Goal: Information Seeking & Learning: Check status

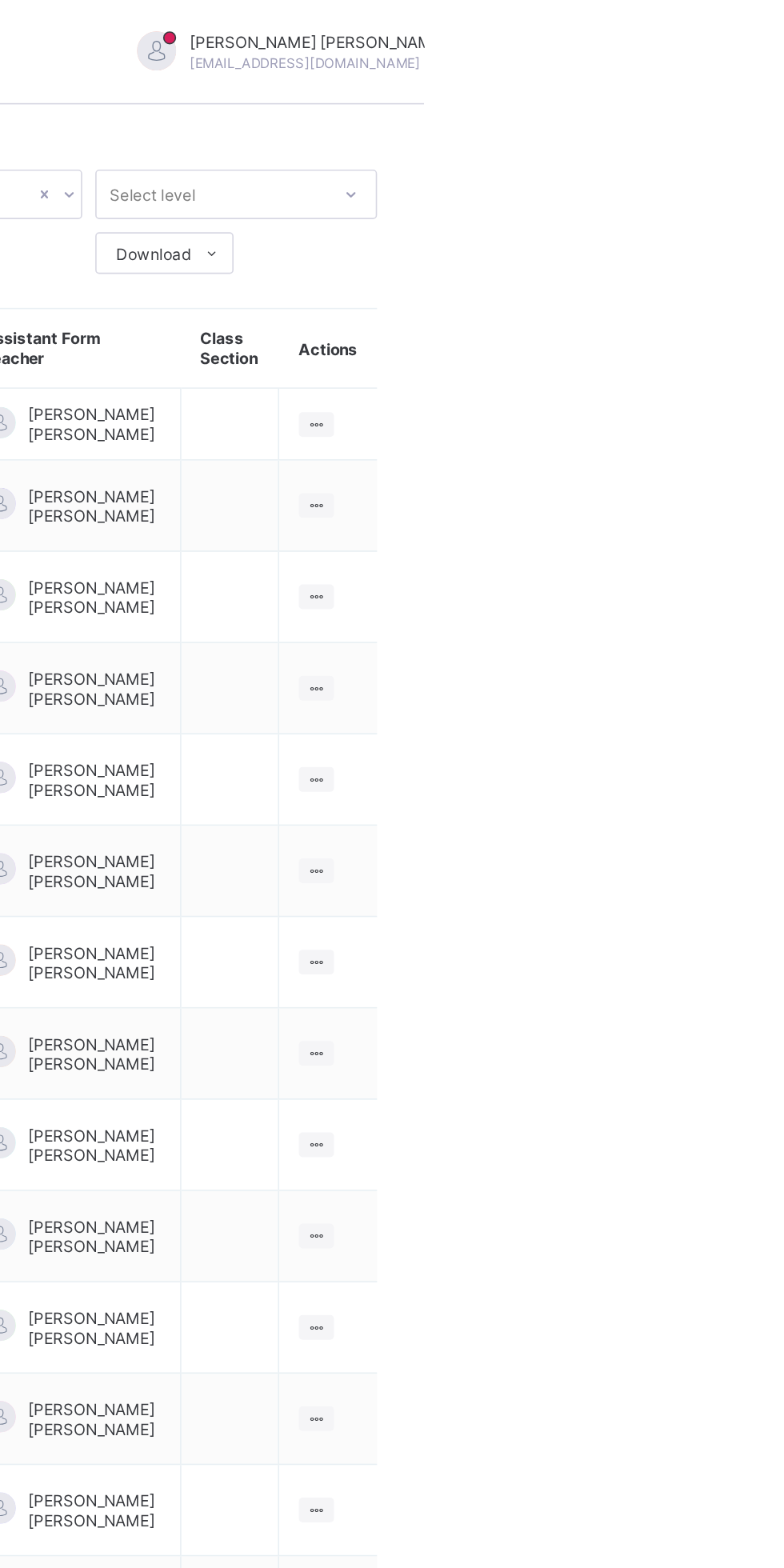
click at [720, 216] on span "Logout" at bounding box center [773, 216] width 106 height 18
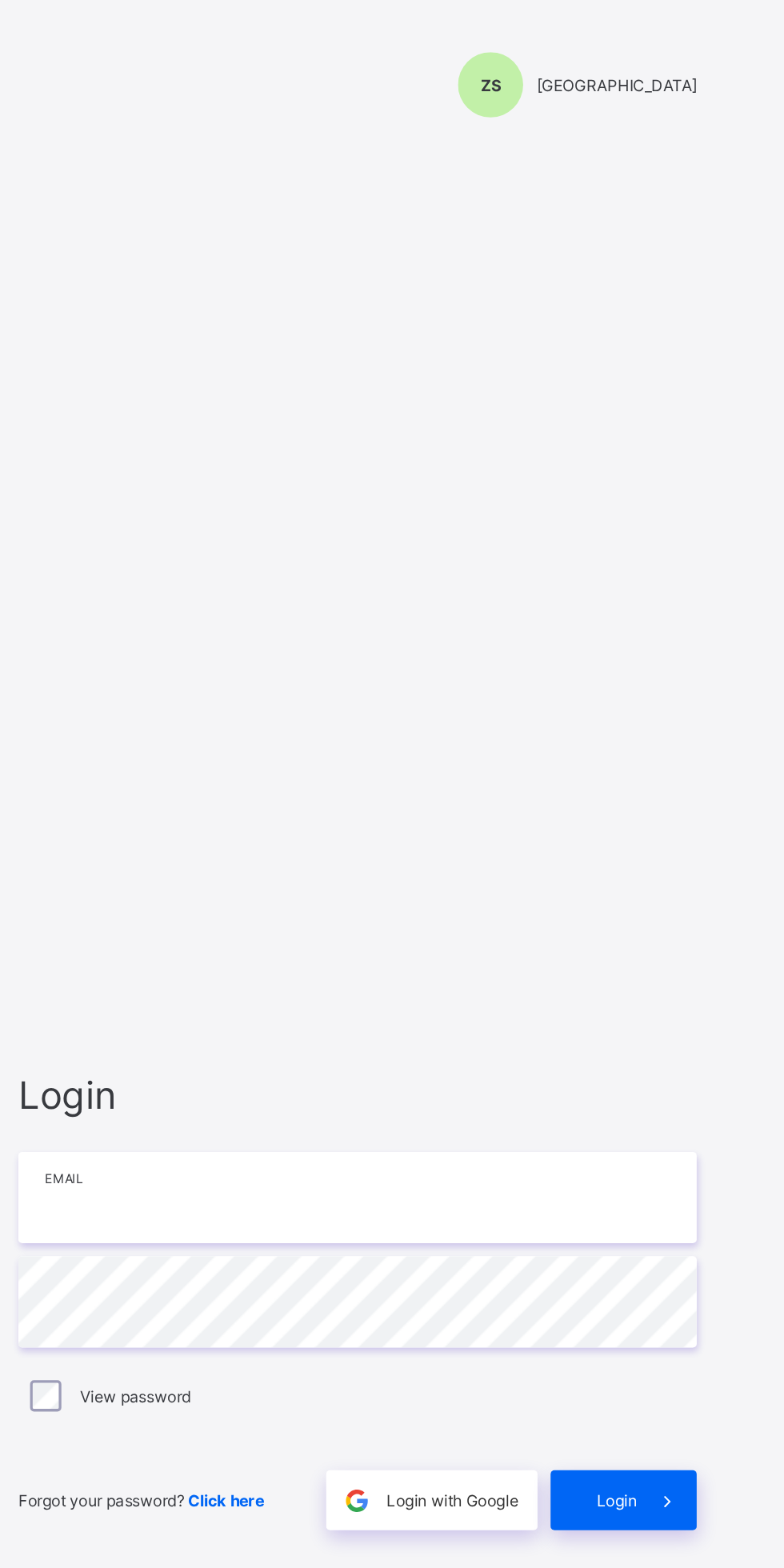
click at [560, 762] on input "email" at bounding box center [522, 735] width 416 height 56
type input "**********"
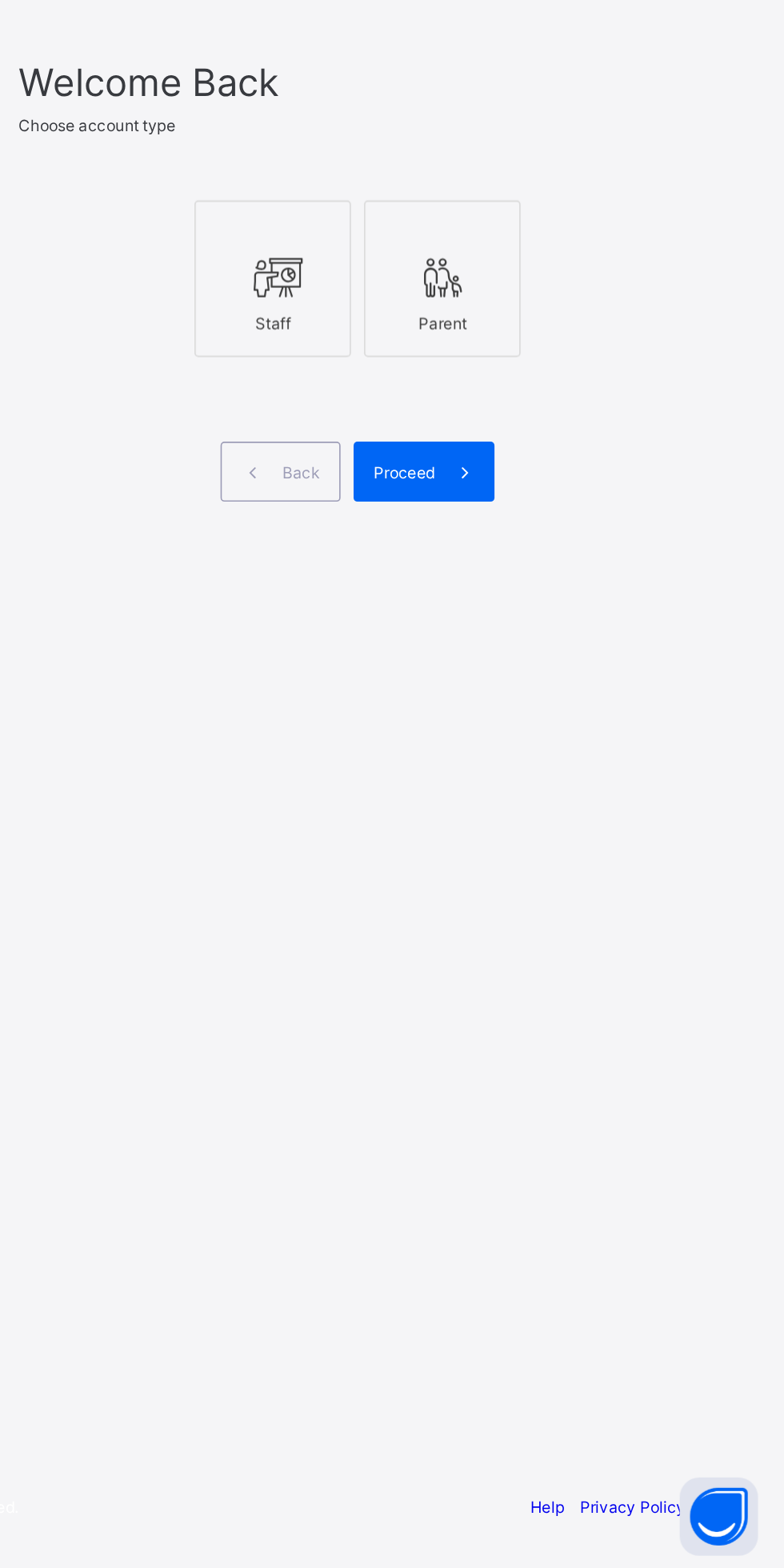
scroll to position [2, 0]
click at [481, 790] on icon at bounding box center [470, 775] width 34 height 29
click at [570, 913] on span at bounding box center [588, 895] width 36 height 36
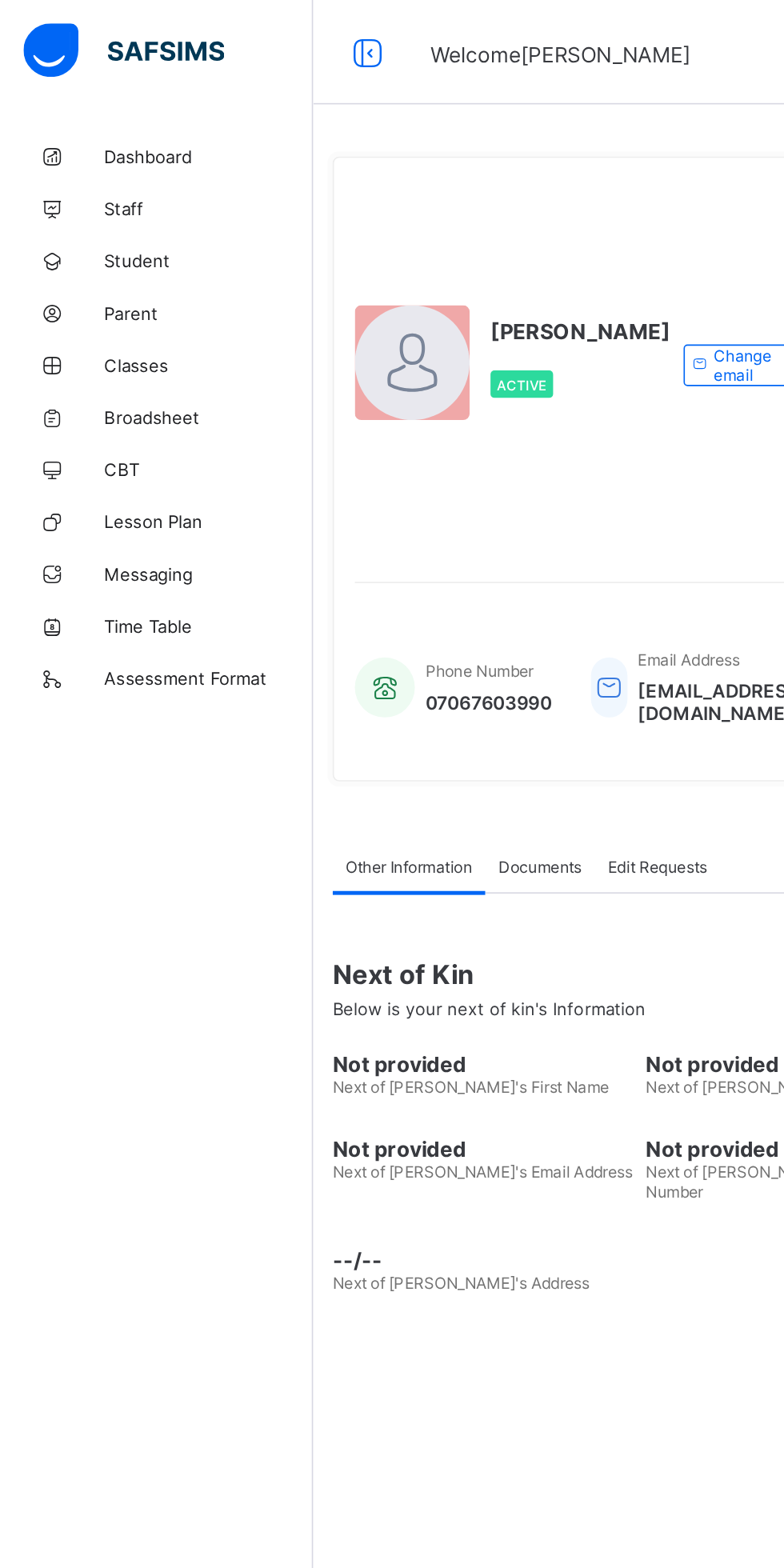
click at [107, 253] on span "Broadsheet" at bounding box center [128, 255] width 128 height 13
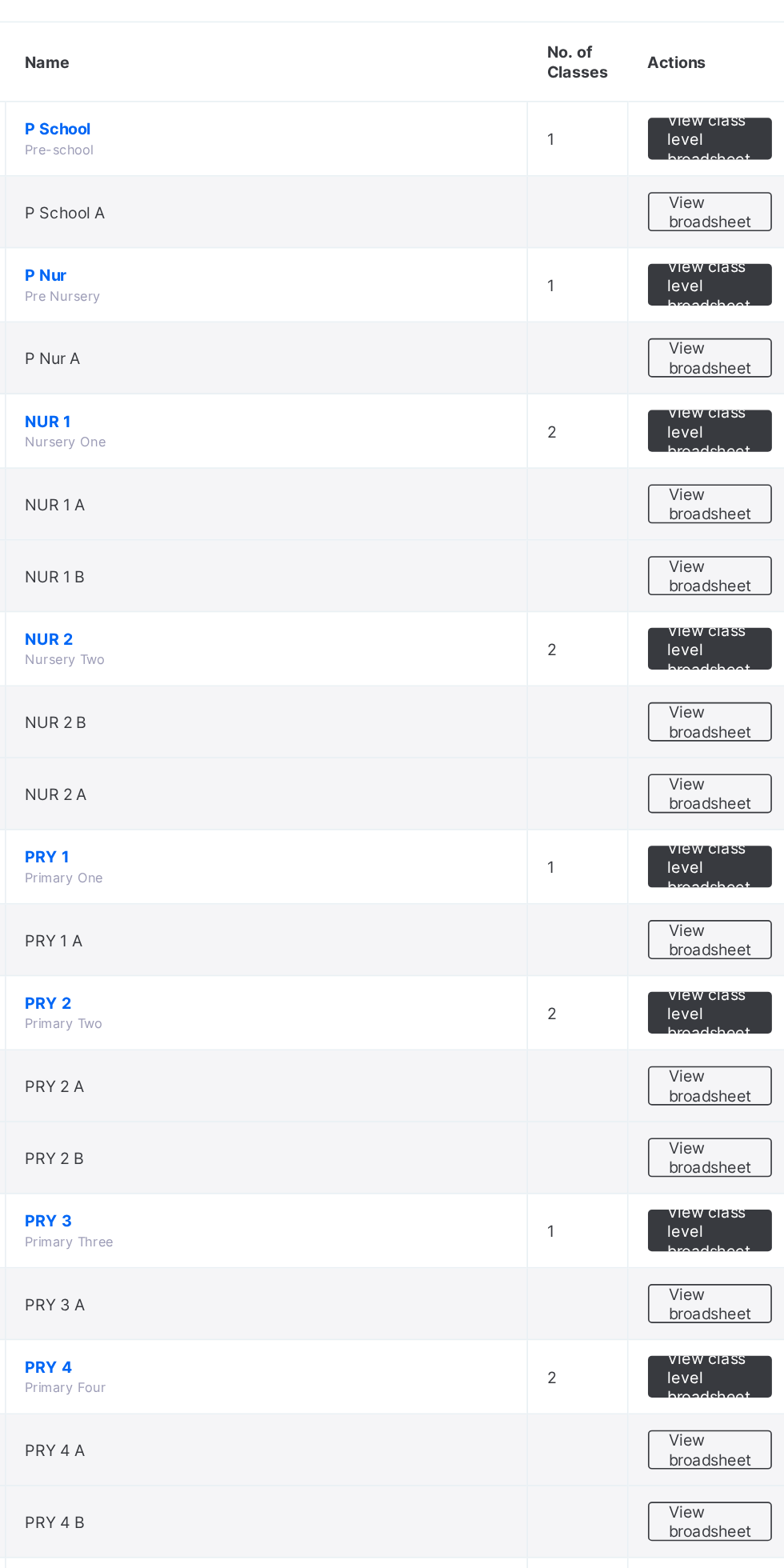
click at [699, 455] on span "View broadsheet" at bounding box center [705, 446] width 50 height 24
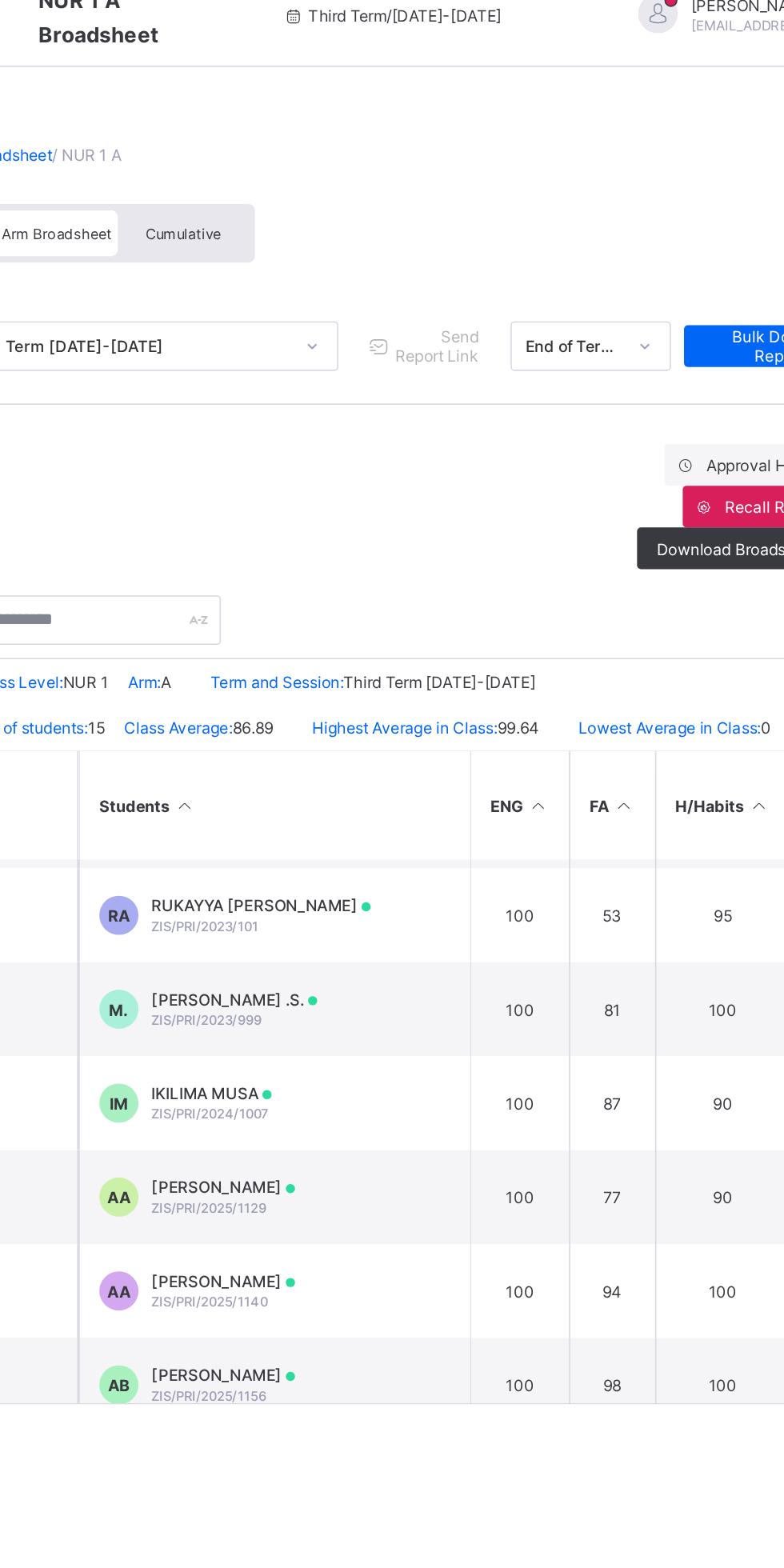
scroll to position [284, 0]
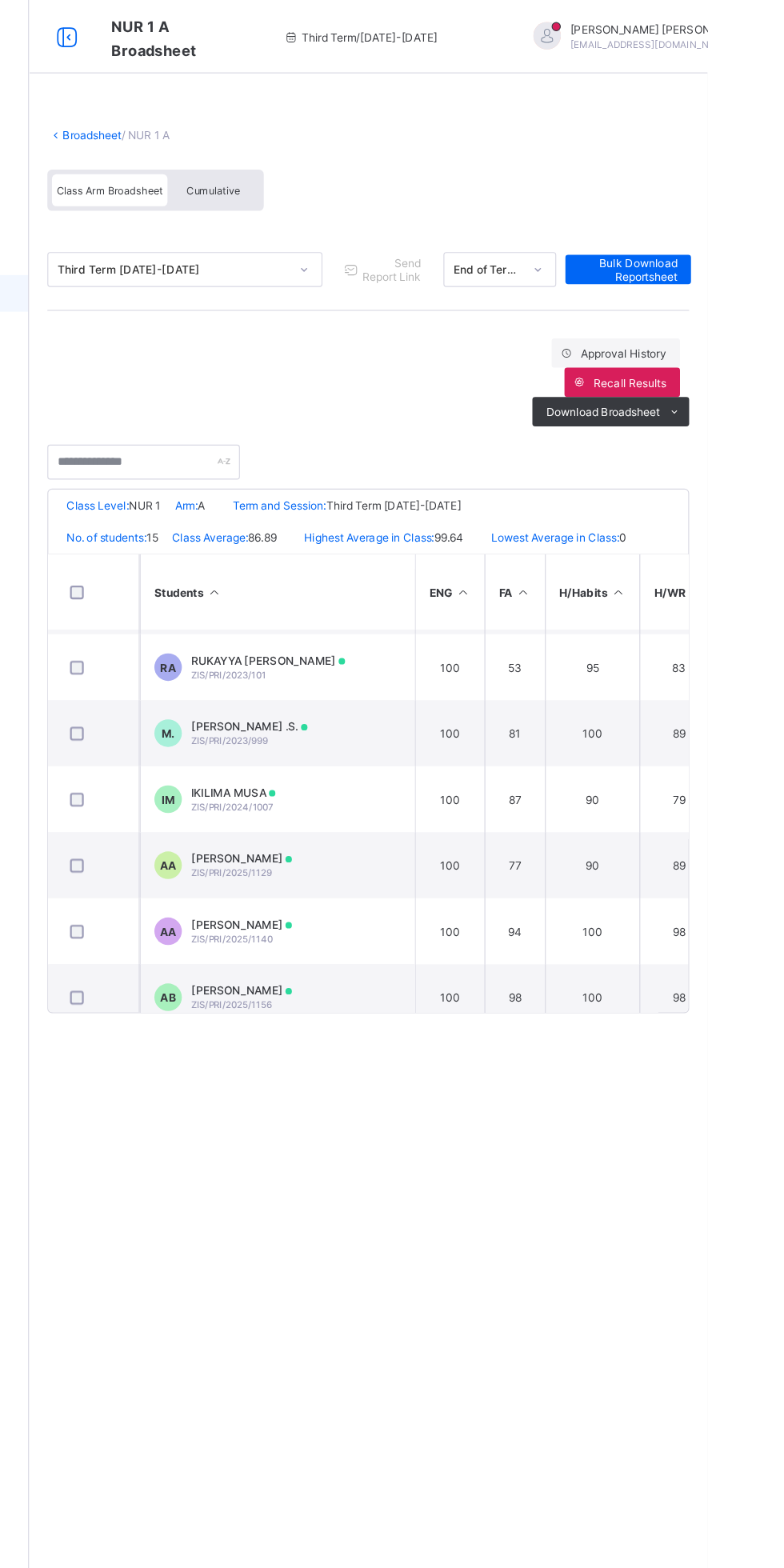
click at [321, 903] on div "Broadsheet / NUR 1 A Class Arm Broadsheet Cumulative Third Term 2024-2025 Send …" at bounding box center [488, 497] width 592 height 836
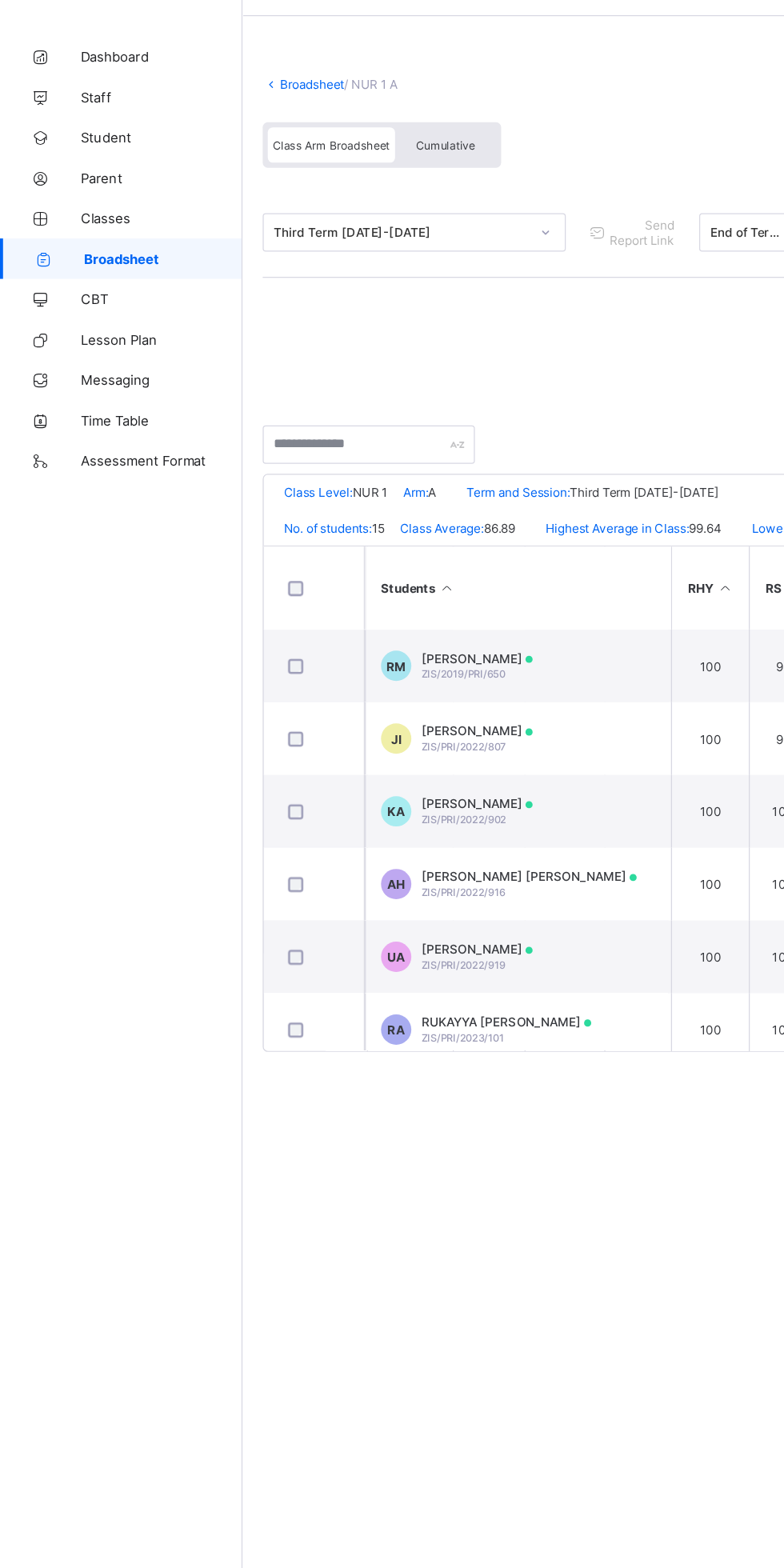
scroll to position [0, 435]
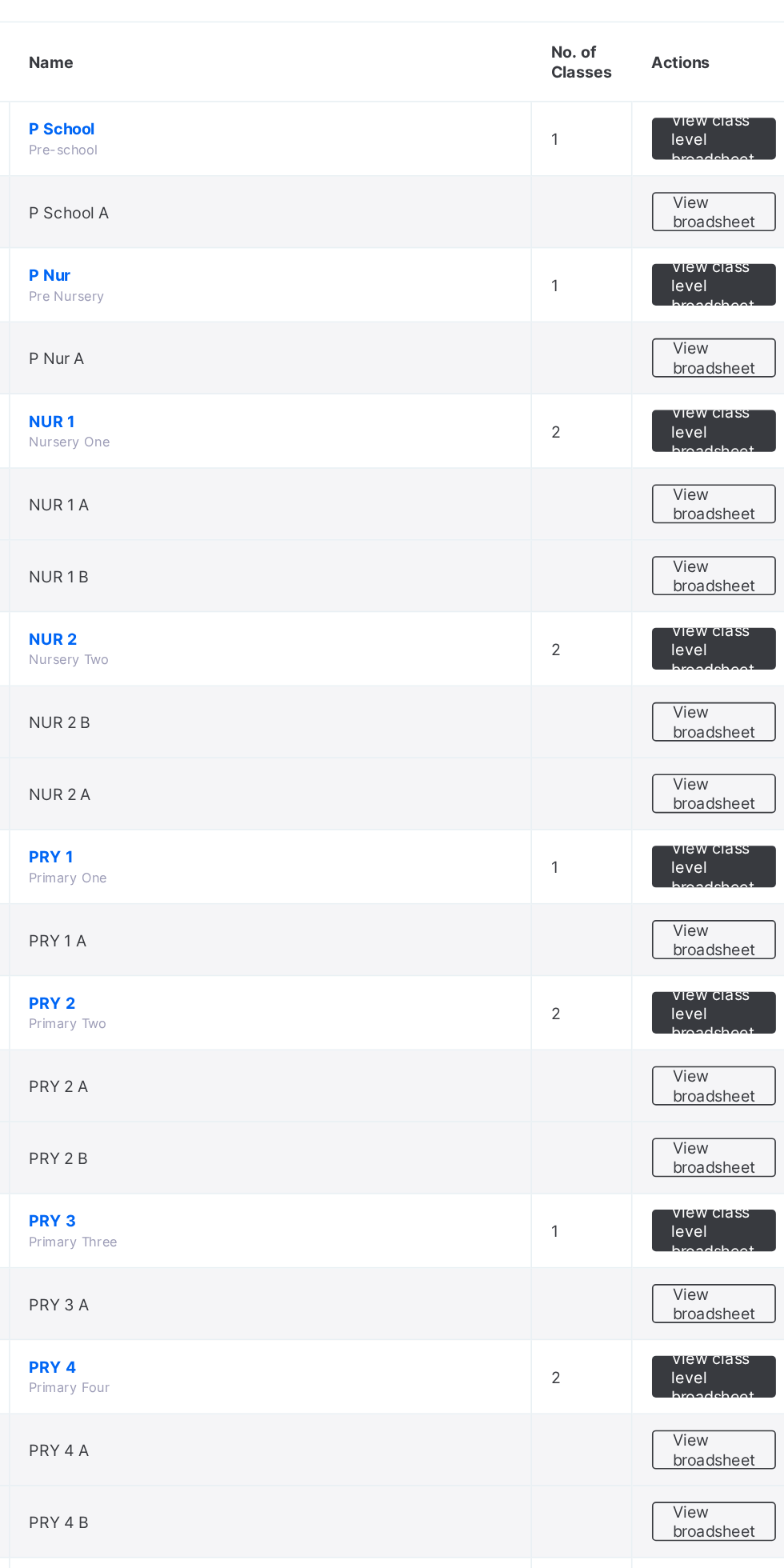
click at [712, 492] on span "View broadsheet" at bounding box center [705, 491] width 50 height 24
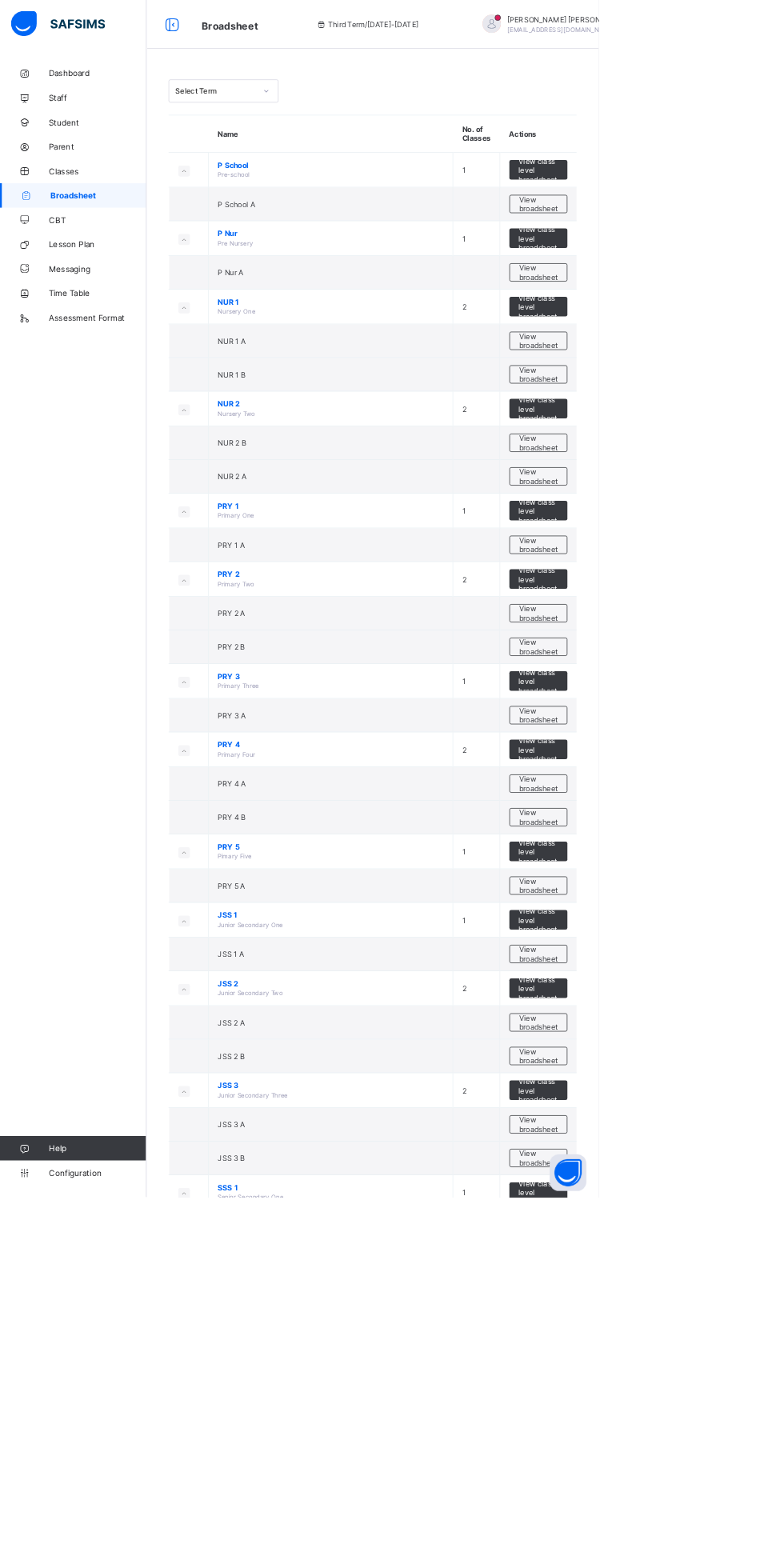
click at [341, 748] on span "PRY 2" at bounding box center [433, 753] width 296 height 12
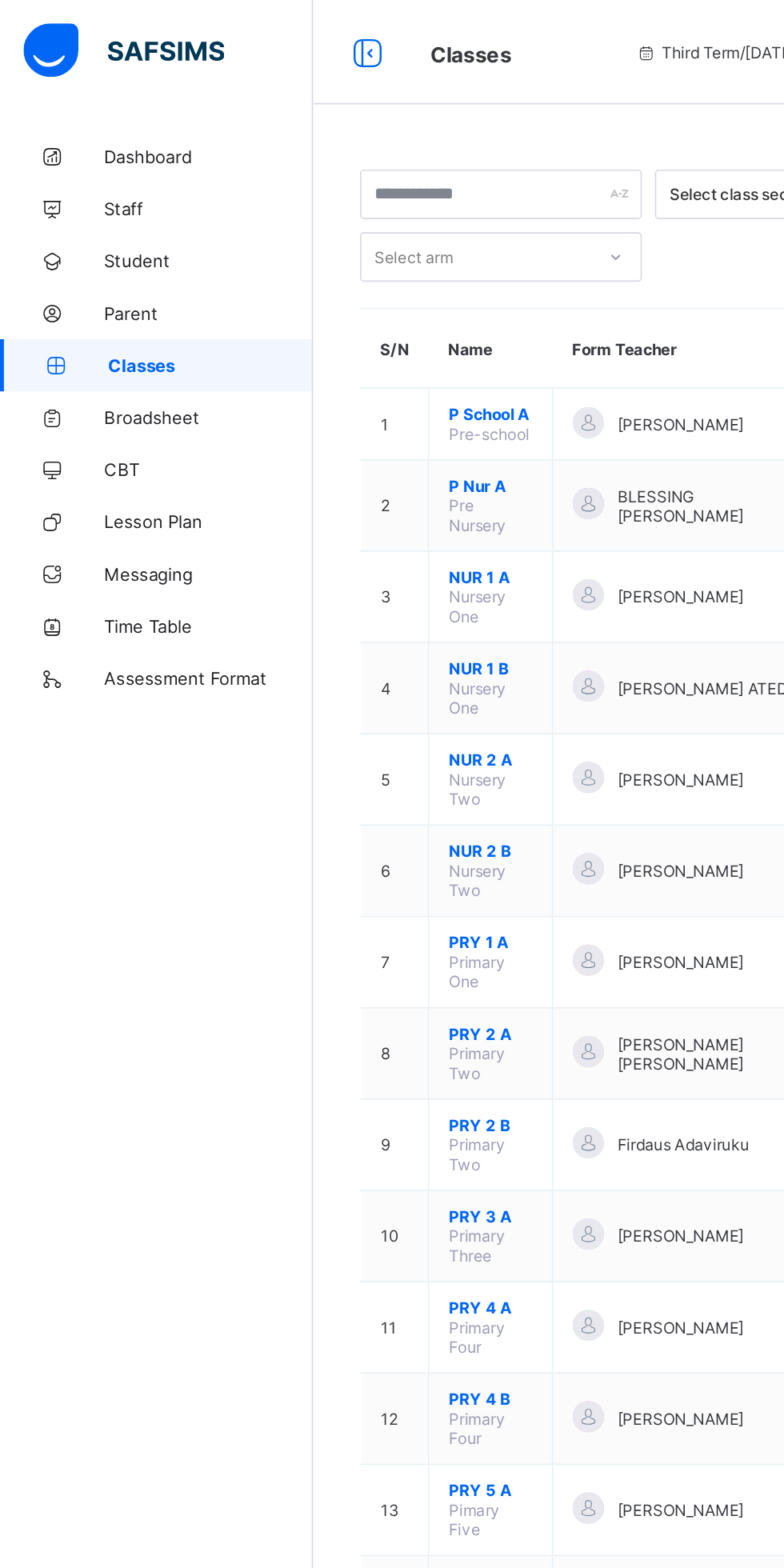
click at [307, 348] on span "NUR 1 A" at bounding box center [300, 354] width 51 height 12
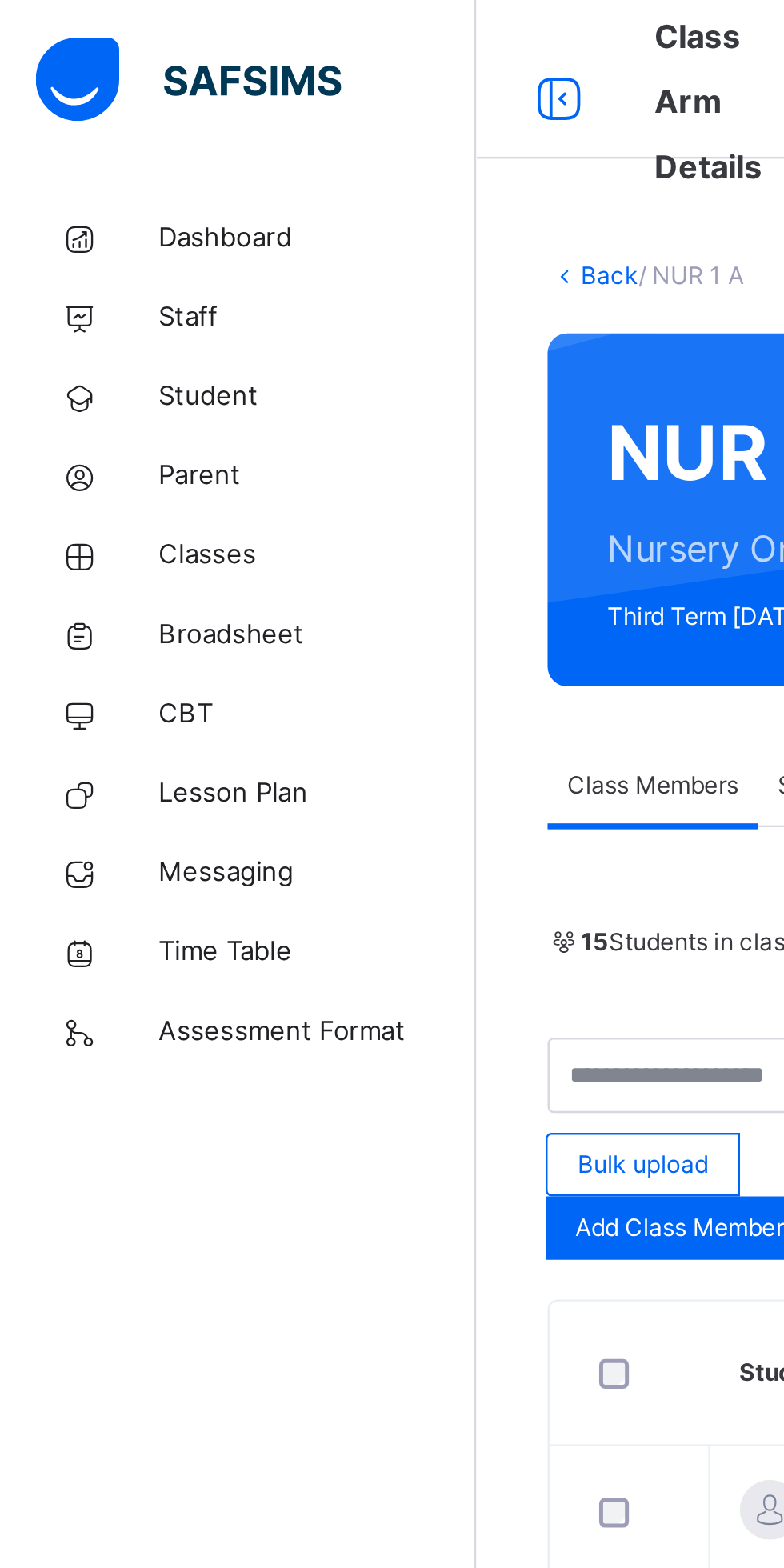
click at [99, 223] on span "Classes" at bounding box center [128, 224] width 128 height 16
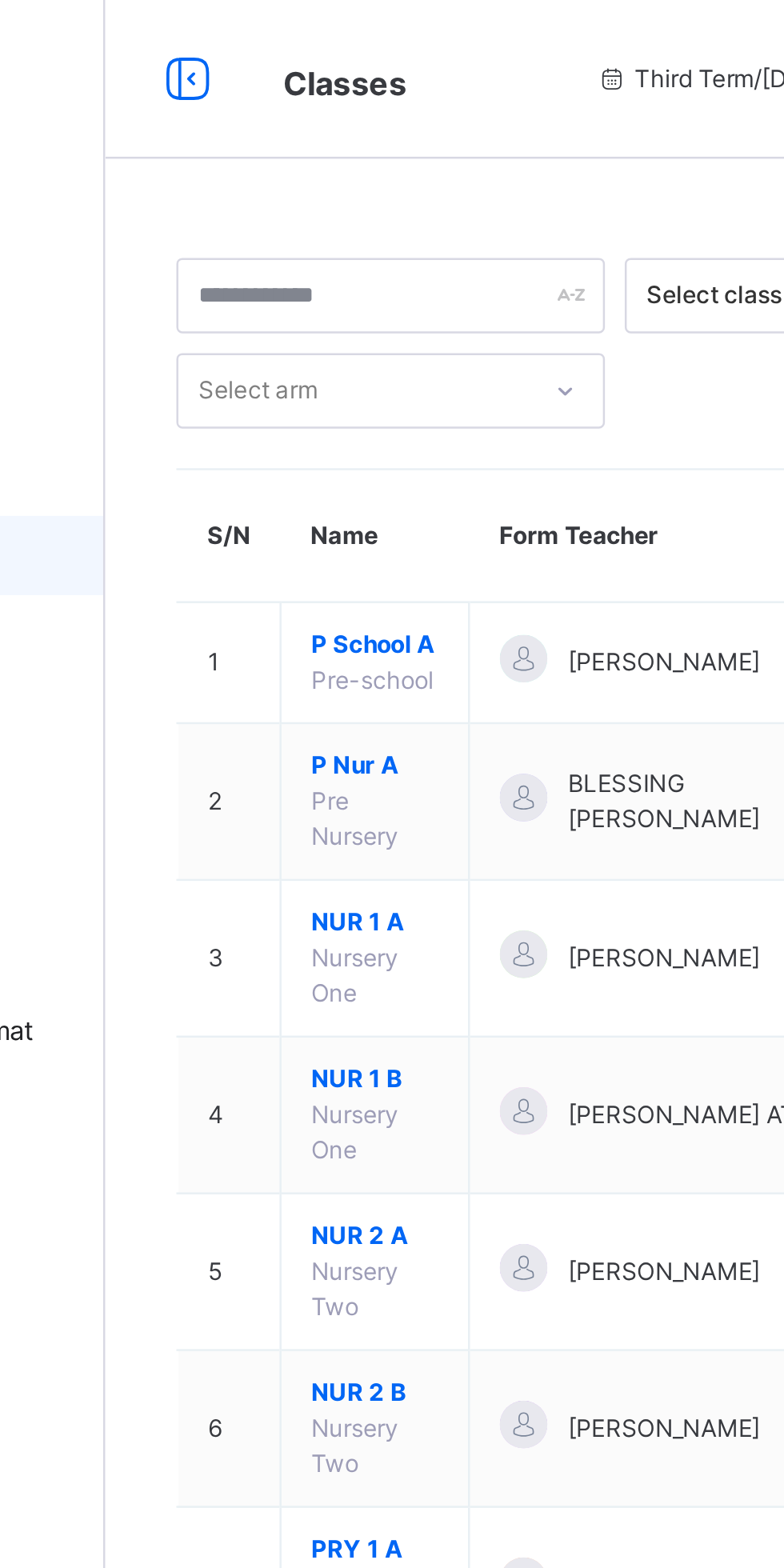
click at [301, 428] on span "NUR 1 B" at bounding box center [300, 435] width 51 height 15
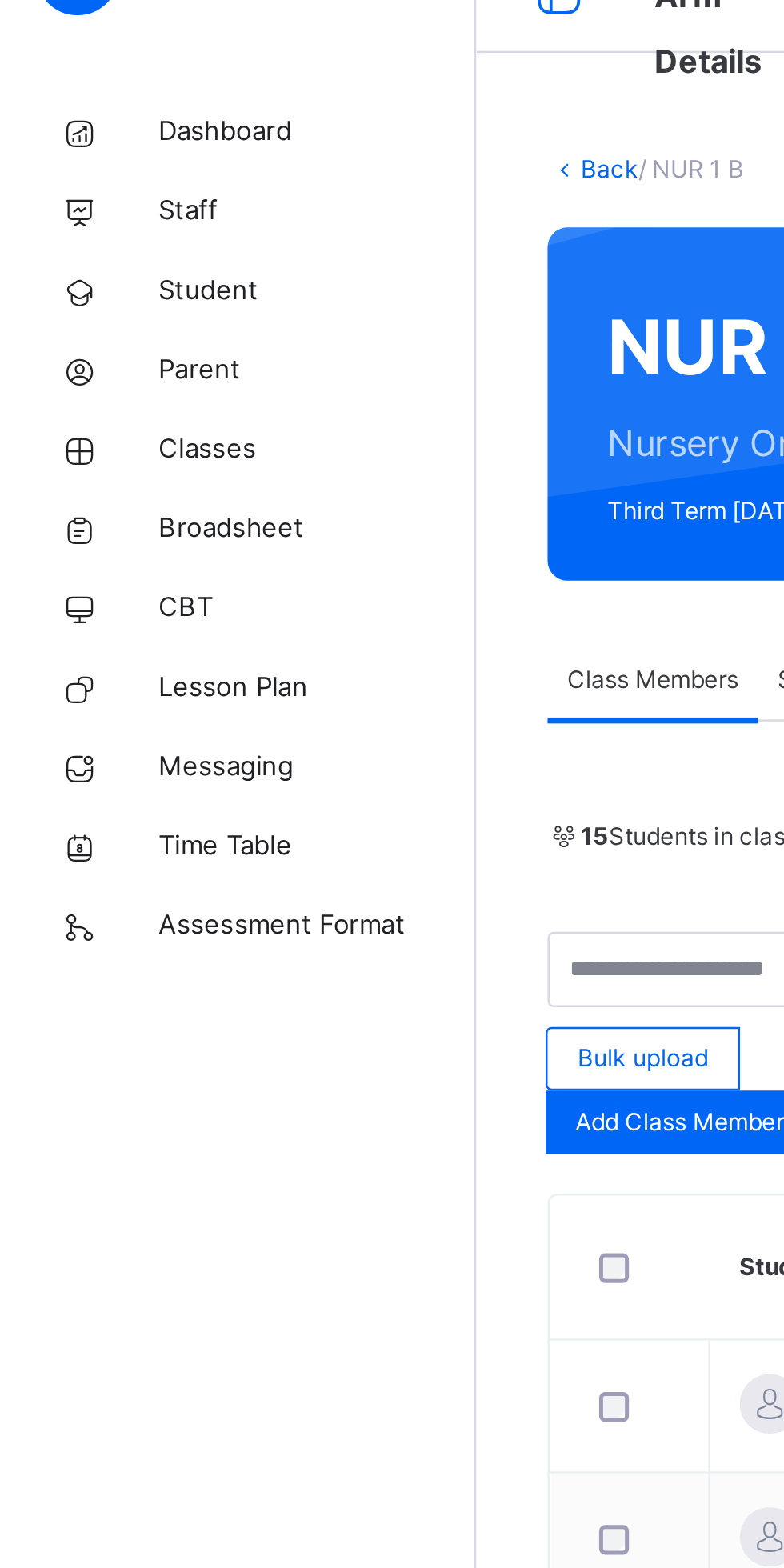
click at [91, 221] on span "Classes" at bounding box center [128, 224] width 128 height 16
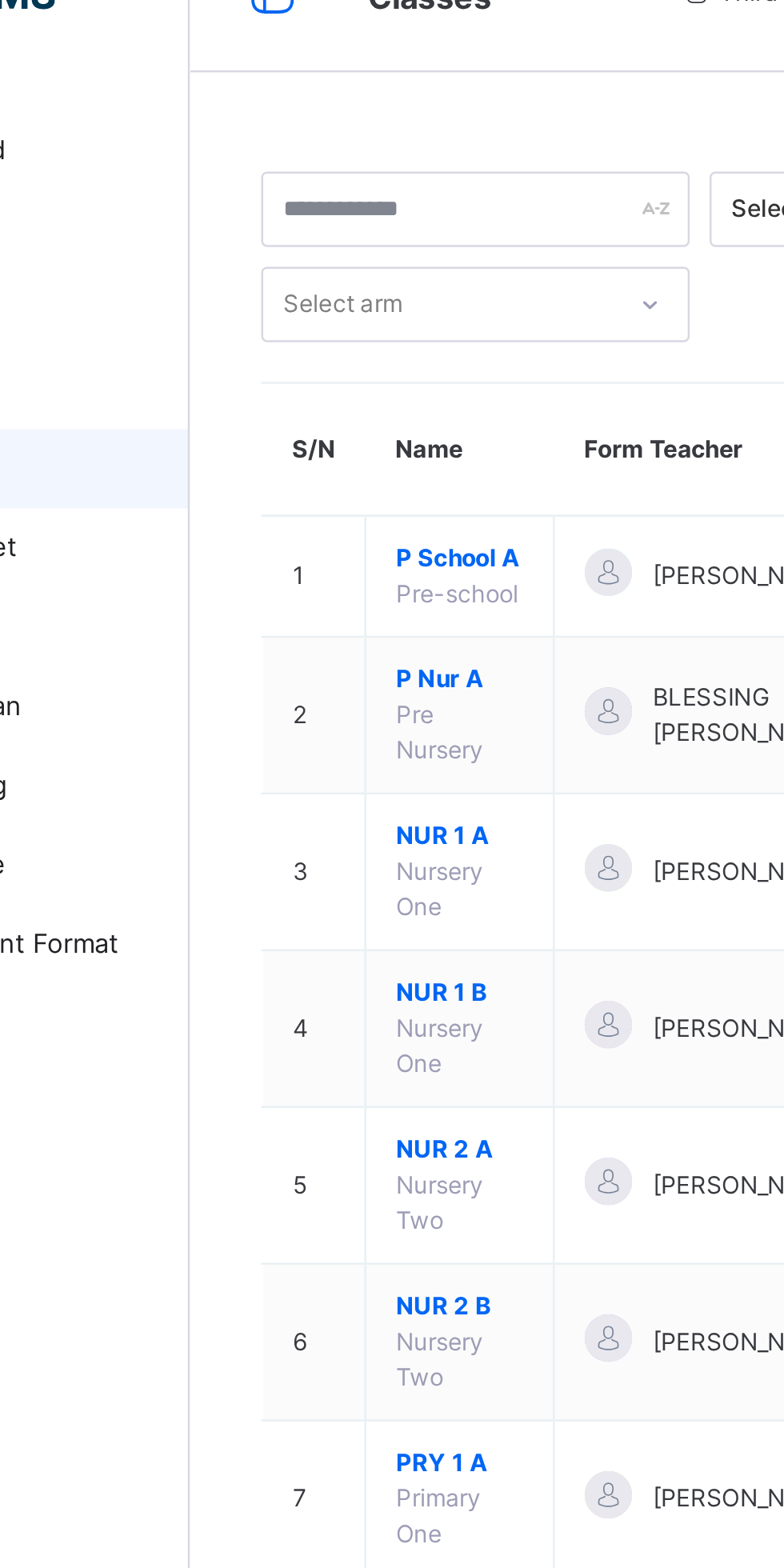
click at [295, 365] on span "NUR 1 A" at bounding box center [300, 372] width 51 height 15
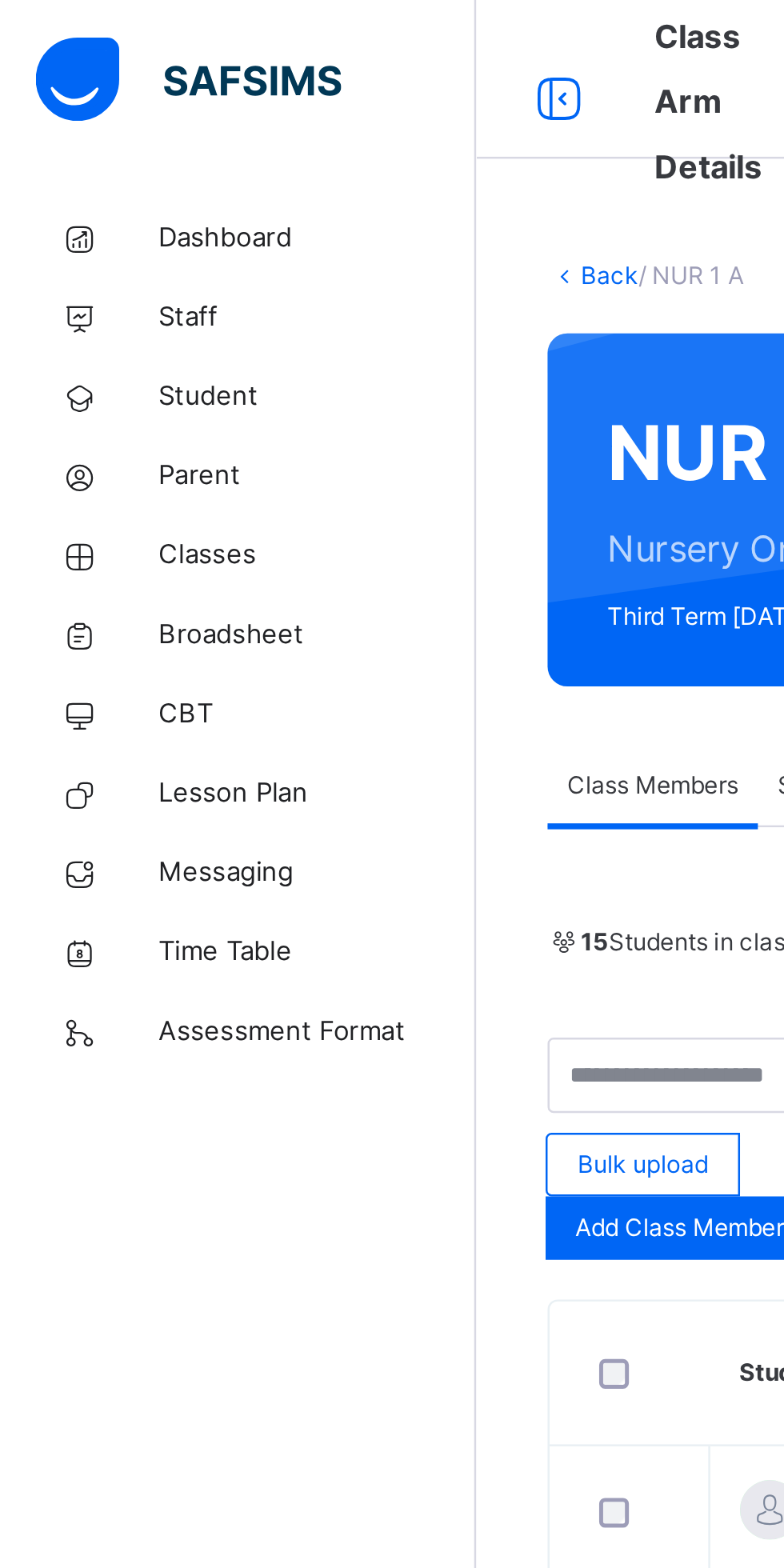
click at [102, 227] on span "Classes" at bounding box center [128, 224] width 128 height 16
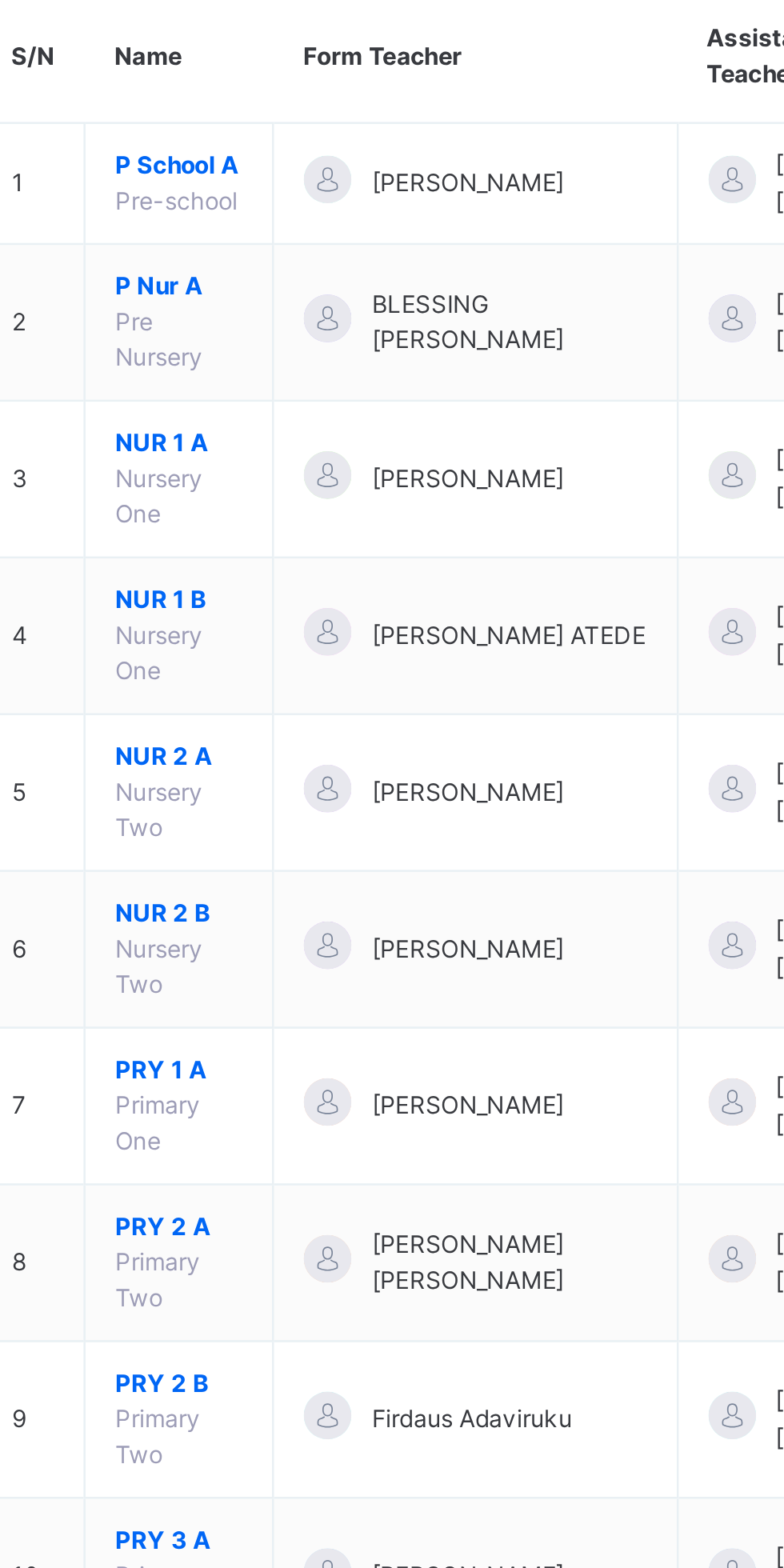
click at [306, 428] on span "NUR 1 B" at bounding box center [300, 435] width 51 height 15
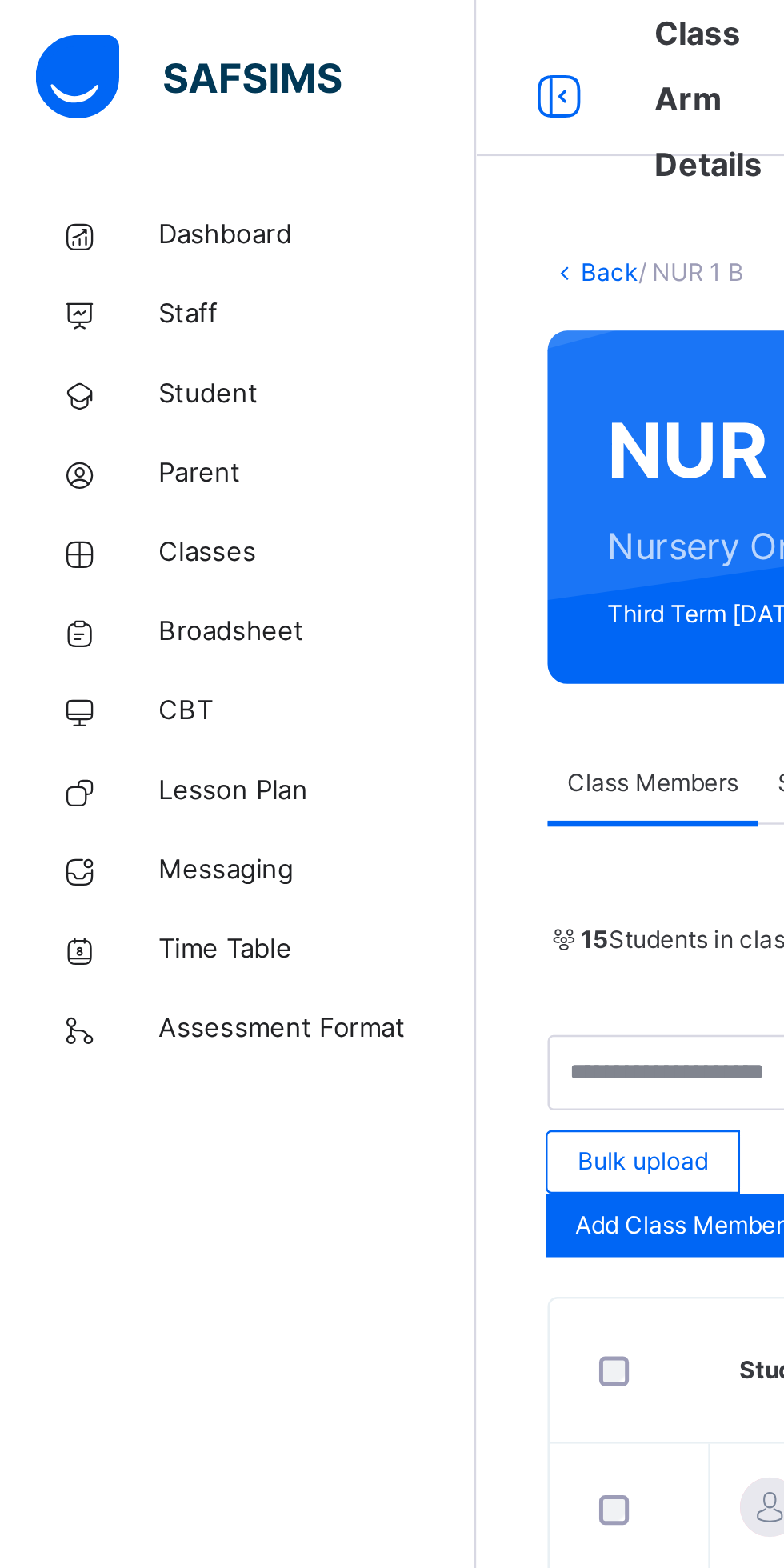
click at [102, 221] on span "Classes" at bounding box center [128, 224] width 128 height 16
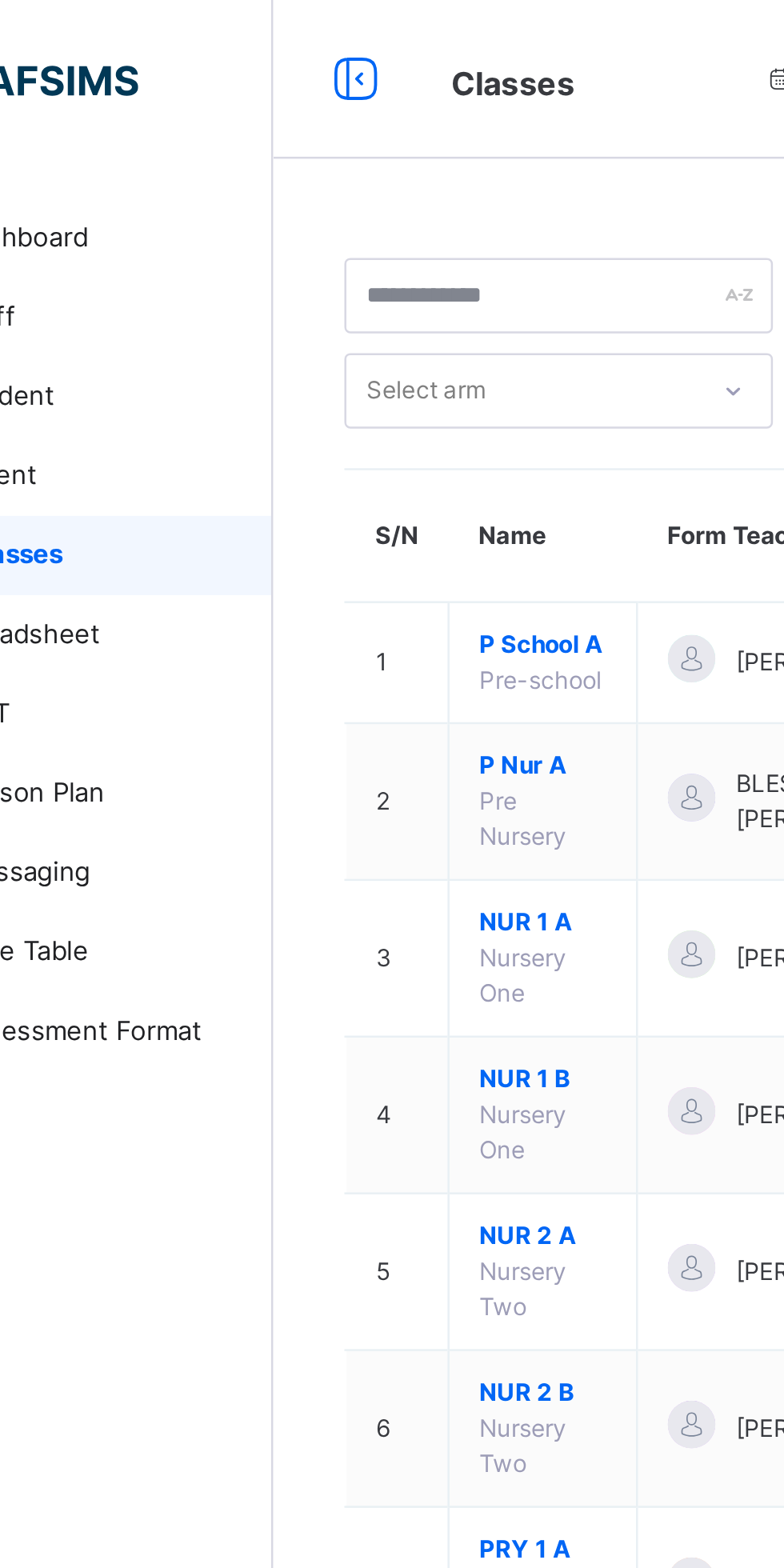
click at [302, 307] on span "P Nur A" at bounding box center [300, 308] width 51 height 15
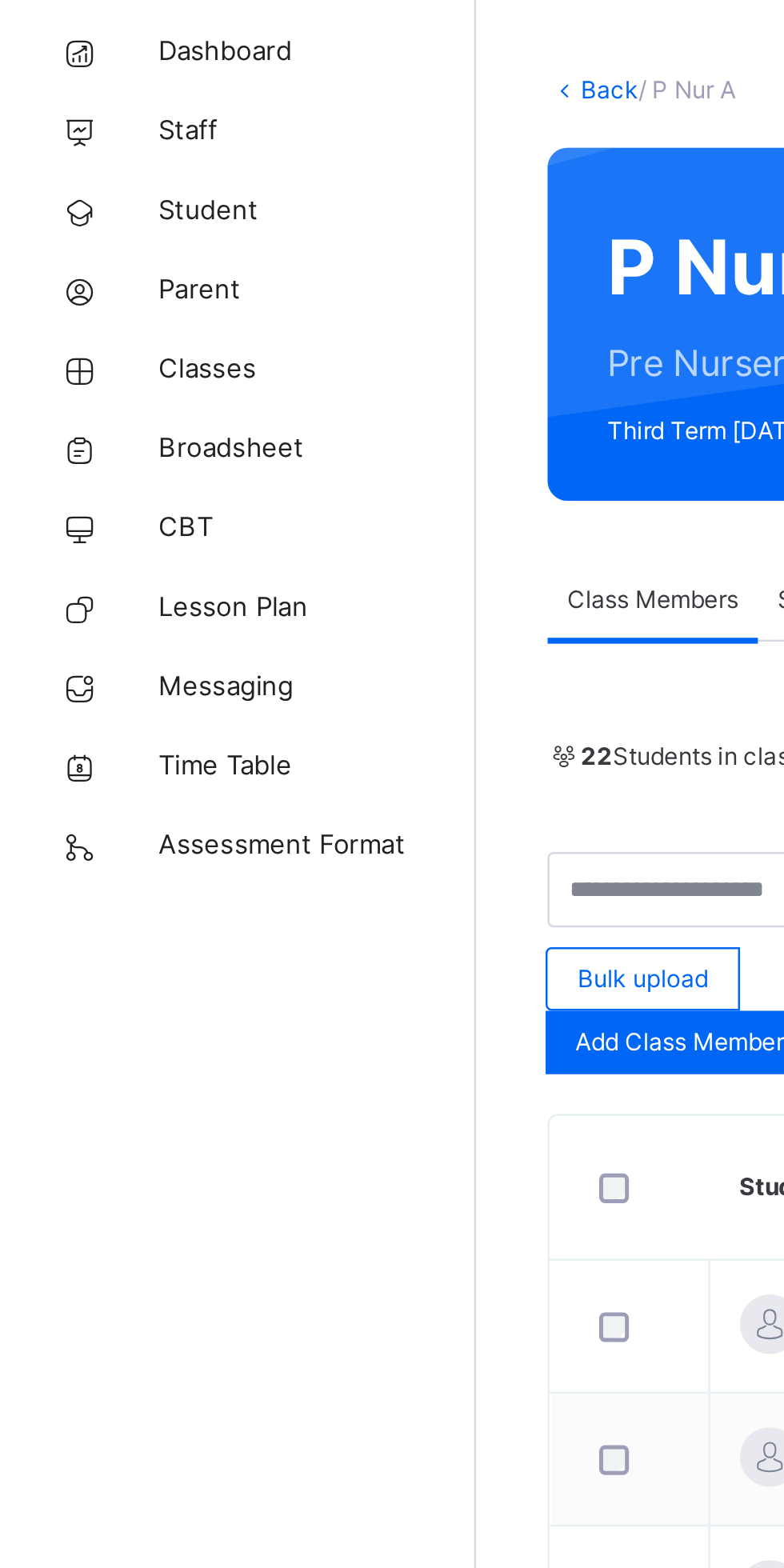
click at [109, 266] on link "Broadsheet" at bounding box center [96, 255] width 192 height 32
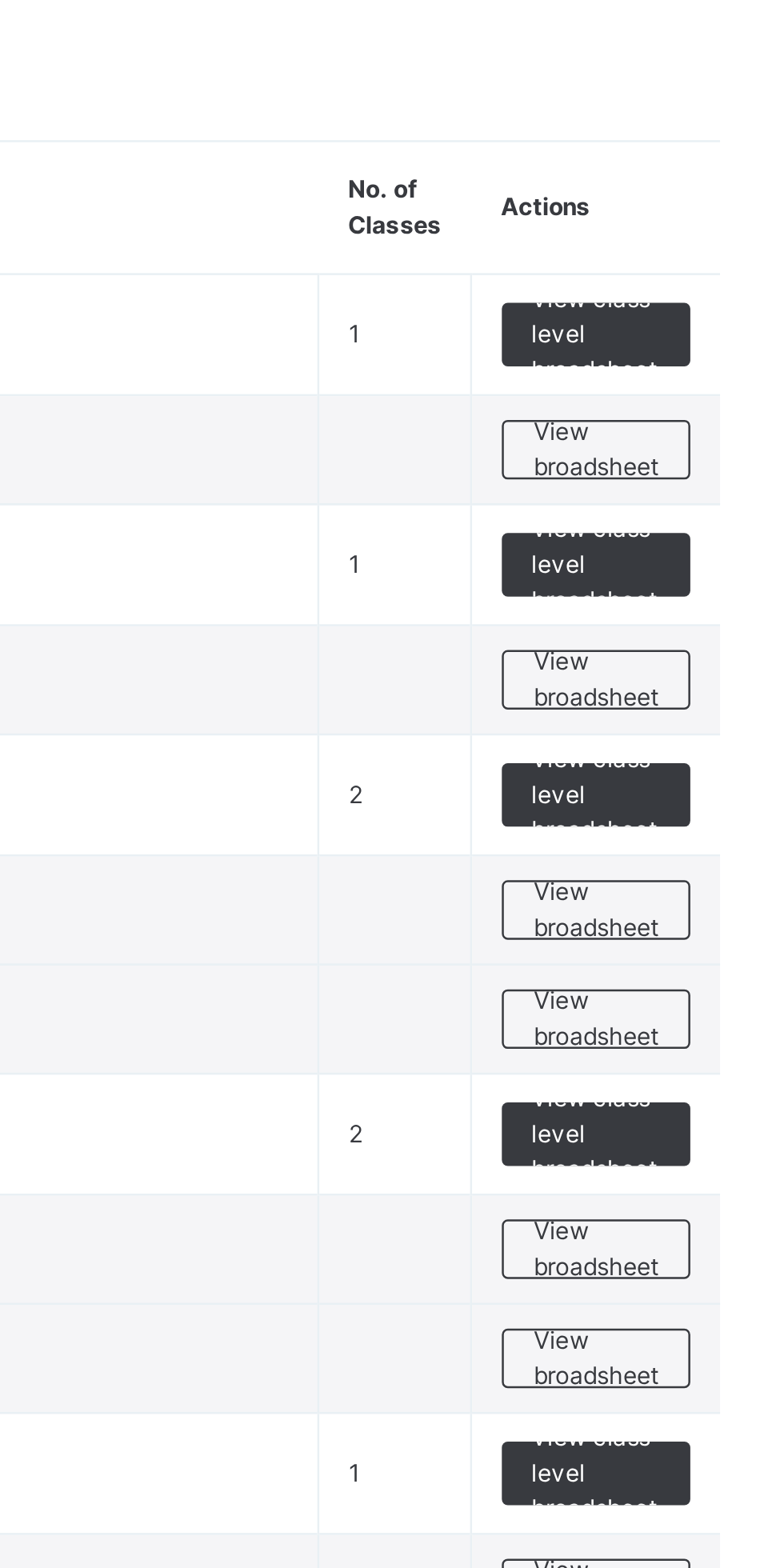
click at [698, 365] on span "View broadsheet" at bounding box center [705, 367] width 50 height 29
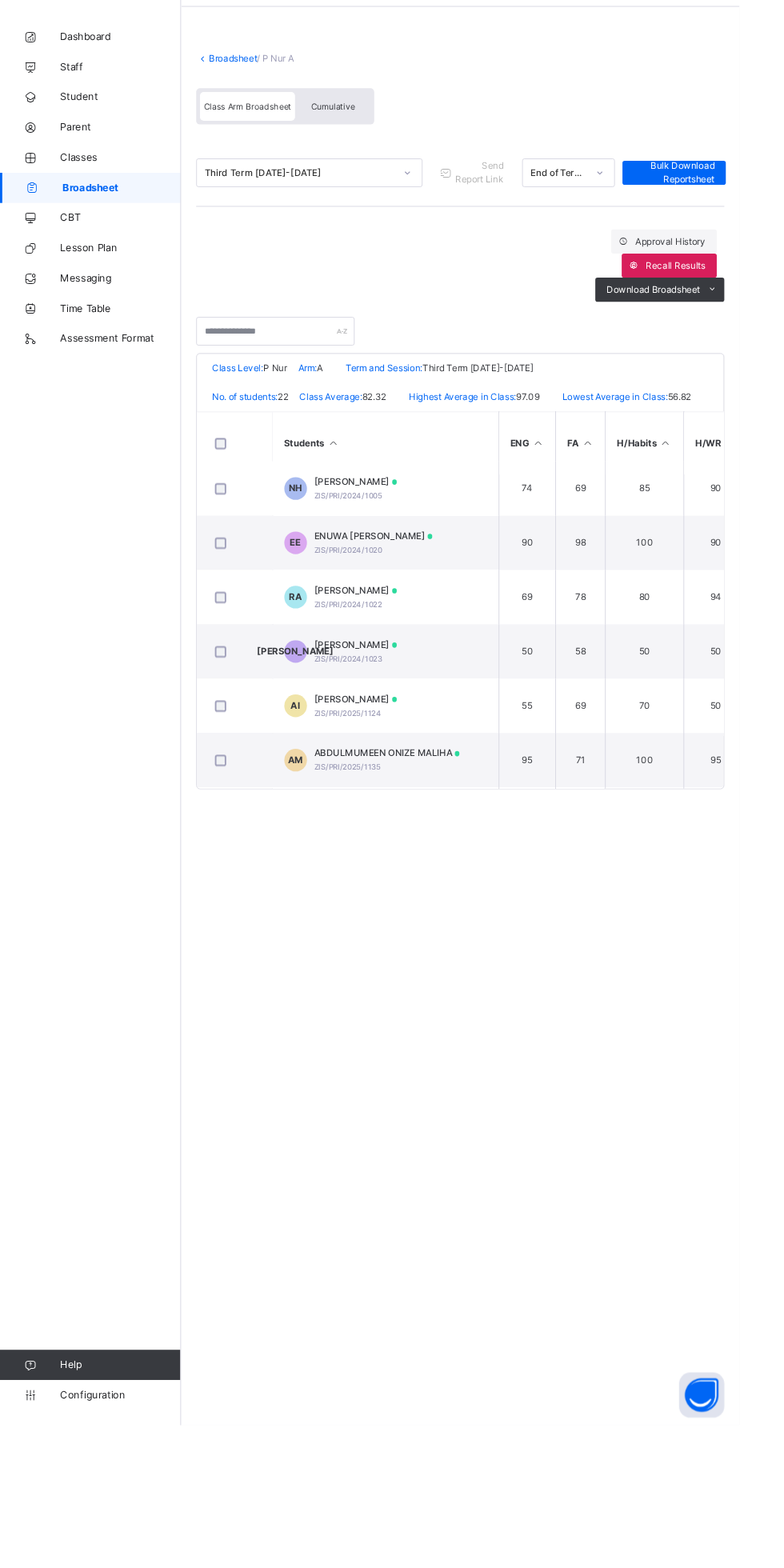
scroll to position [295, 0]
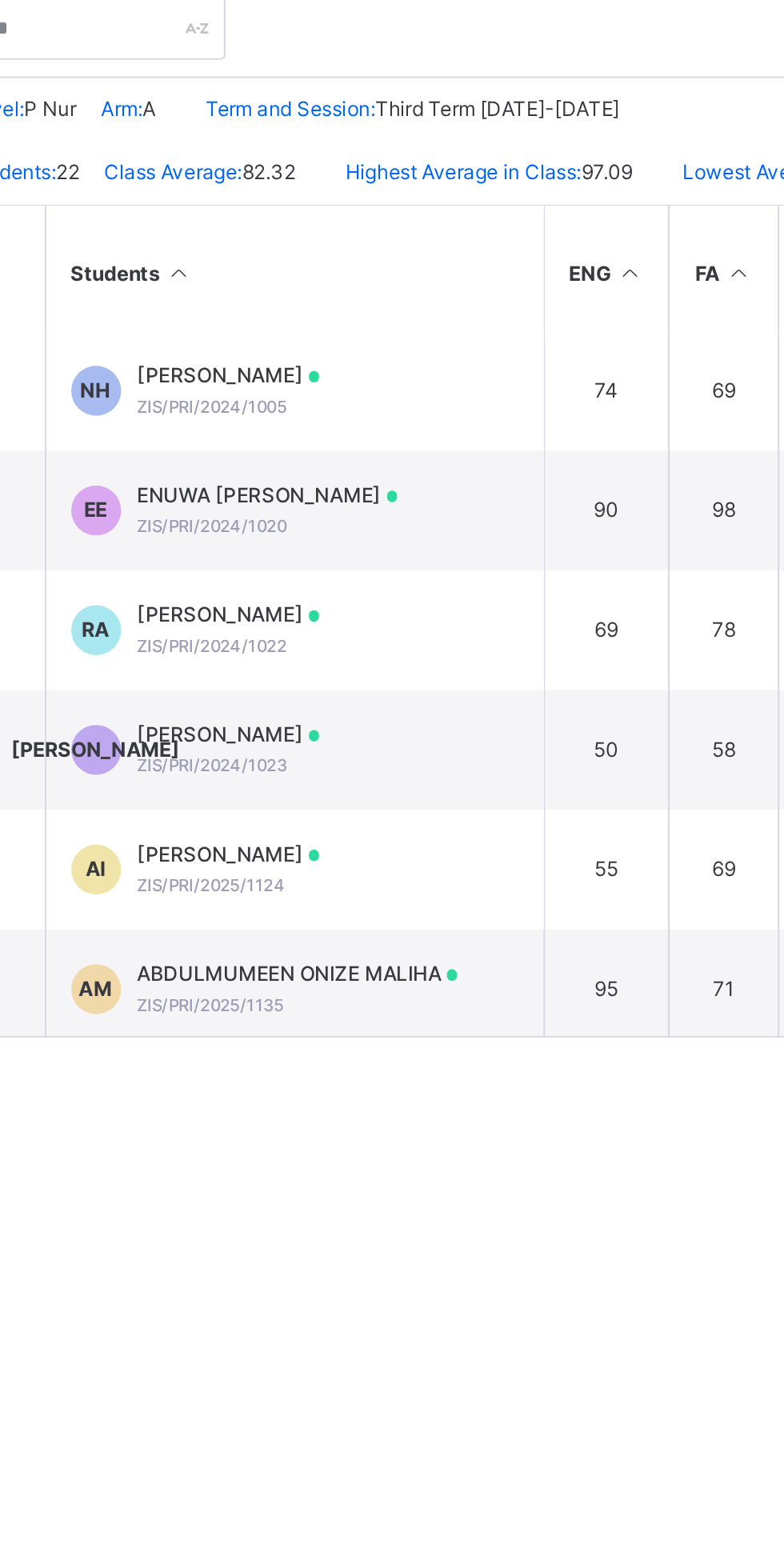
click at [328, 827] on div "AI ABDULRAHIM ISMAIL ZIS/PRI/2025/1124" at bounding box center [361, 813] width 120 height 29
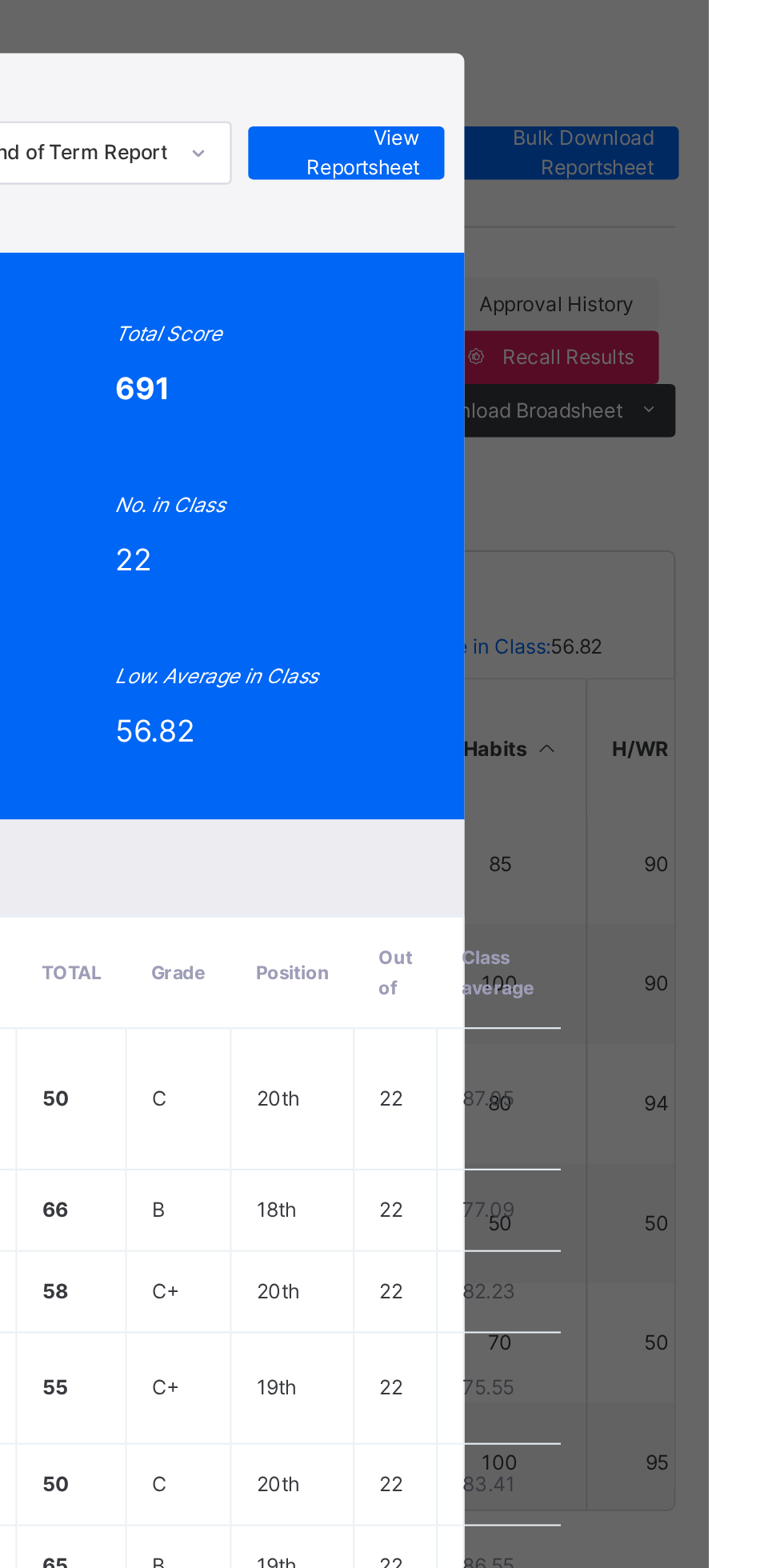
click at [645, 254] on span "View Reportsheet" at bounding box center [609, 240] width 70 height 29
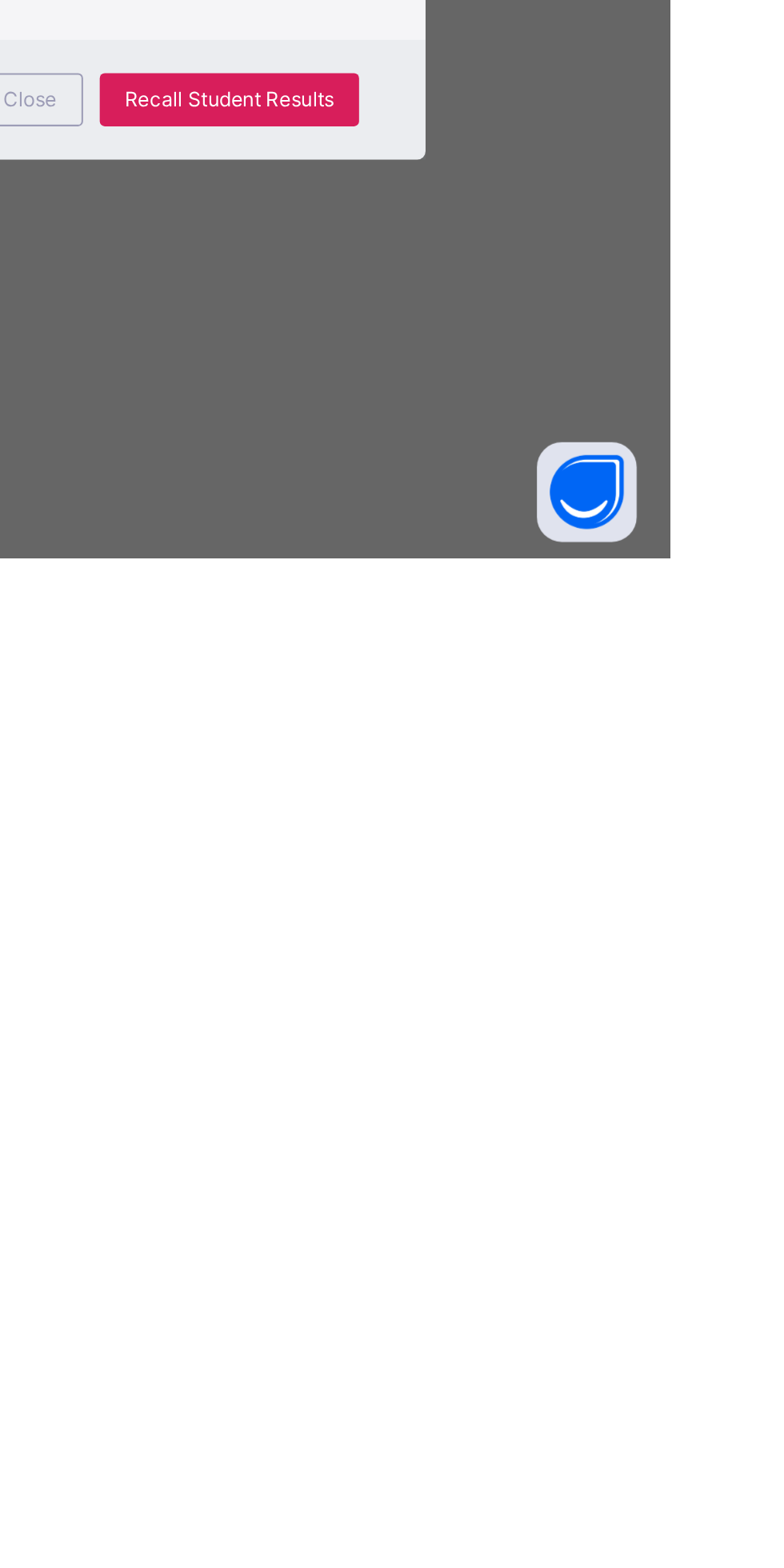
click at [489, 1354] on span "Close" at bounding box center [476, 1347] width 25 height 15
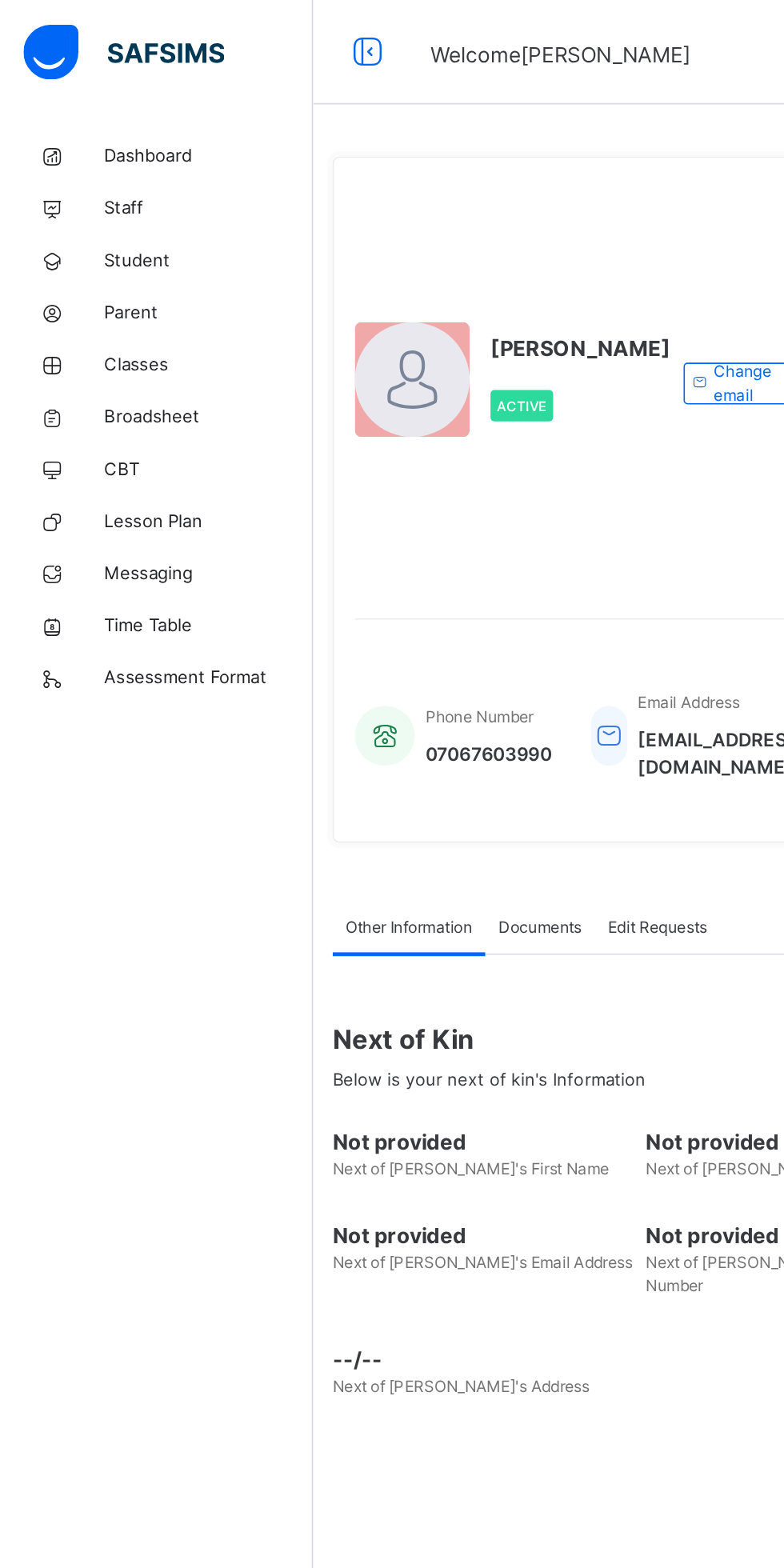
click at [112, 254] on span "Broadsheet" at bounding box center [128, 256] width 128 height 16
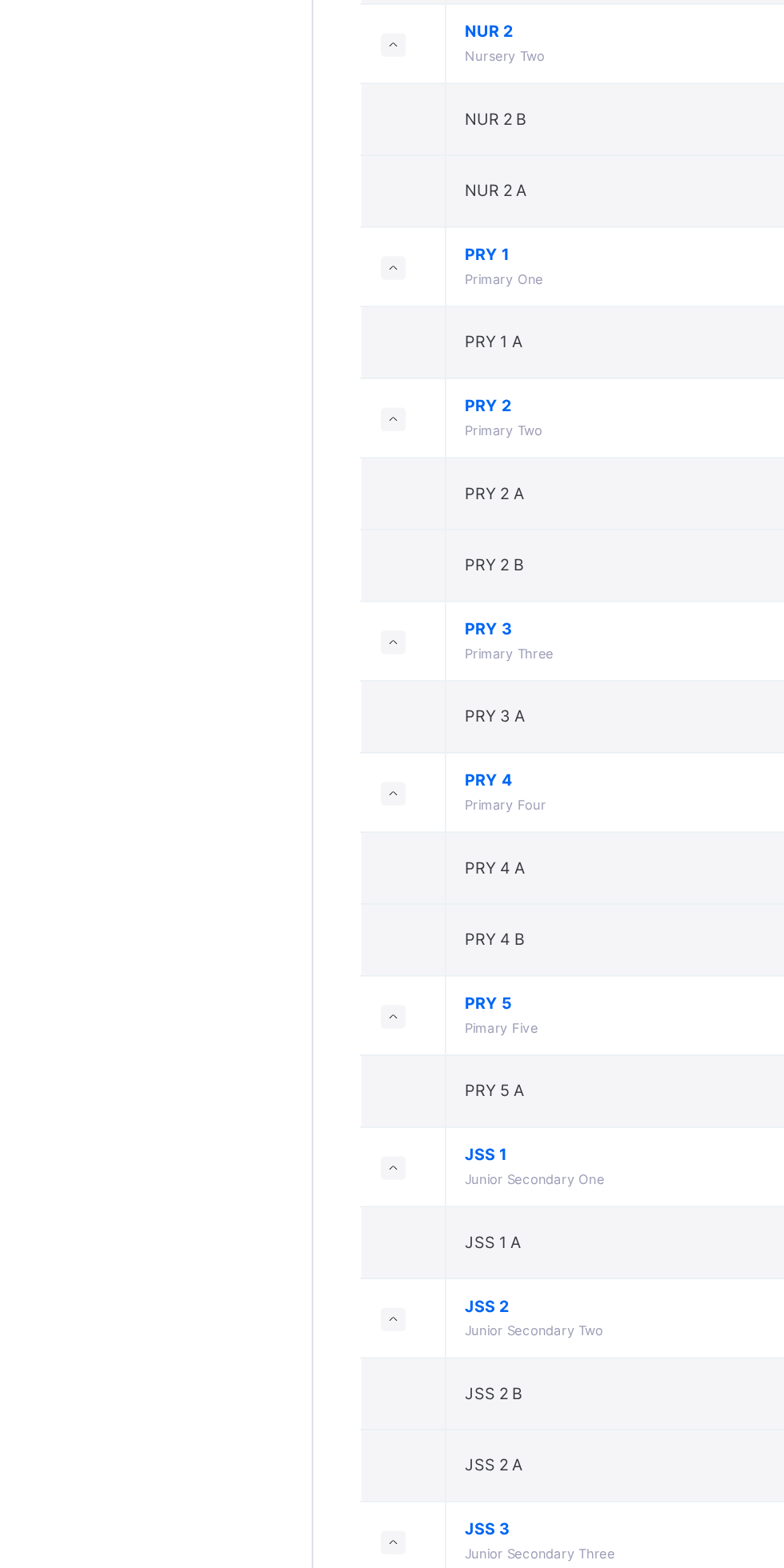
click at [344, 1291] on td "JSS 1 A" at bounding box center [433, 1287] width 321 height 44
click at [392, 1260] on td "JSS 1 Junior Secondary One" at bounding box center [433, 1241] width 321 height 49
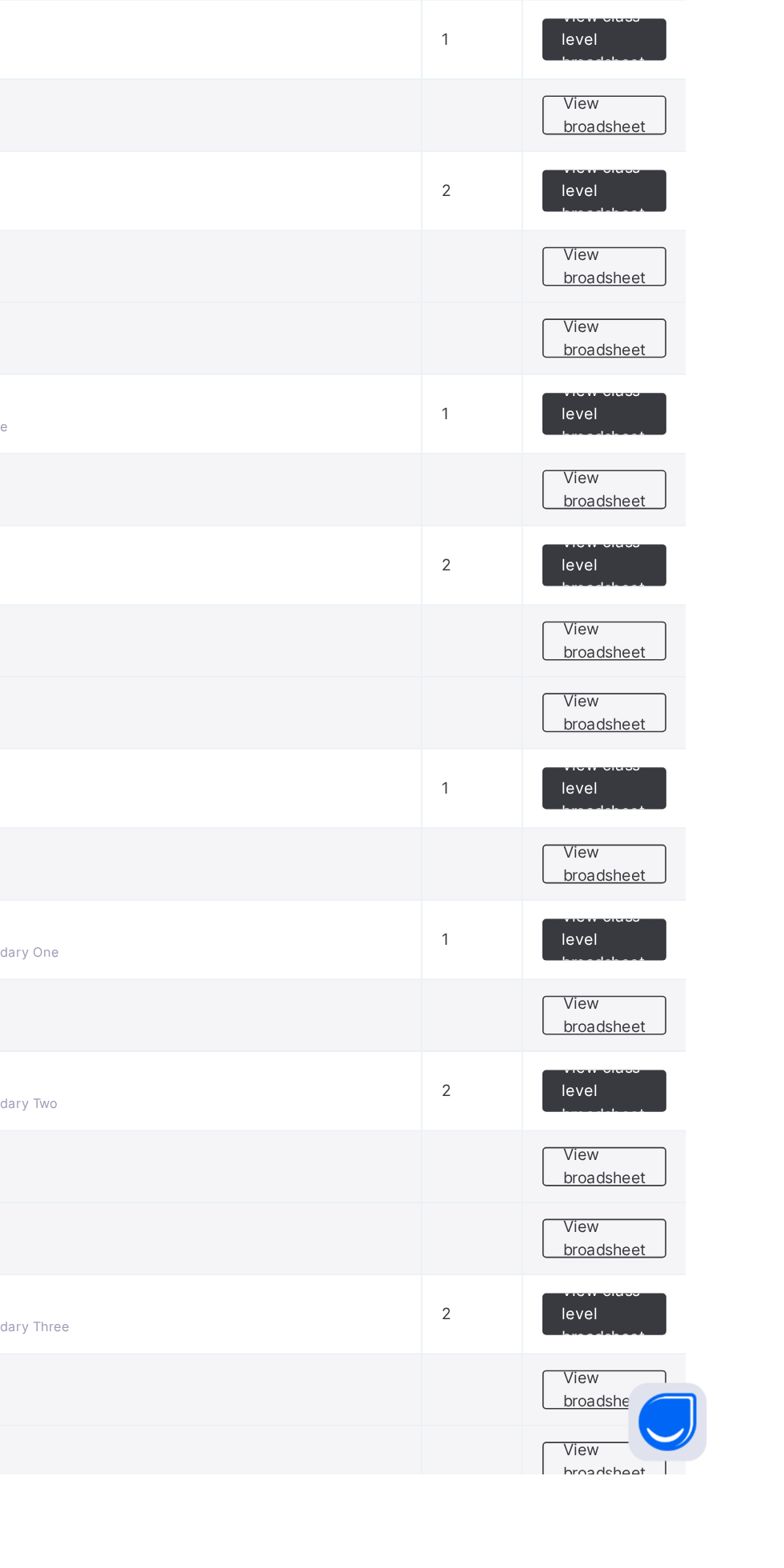
click at [703, 1287] on span "View broadsheet" at bounding box center [705, 1286] width 50 height 29
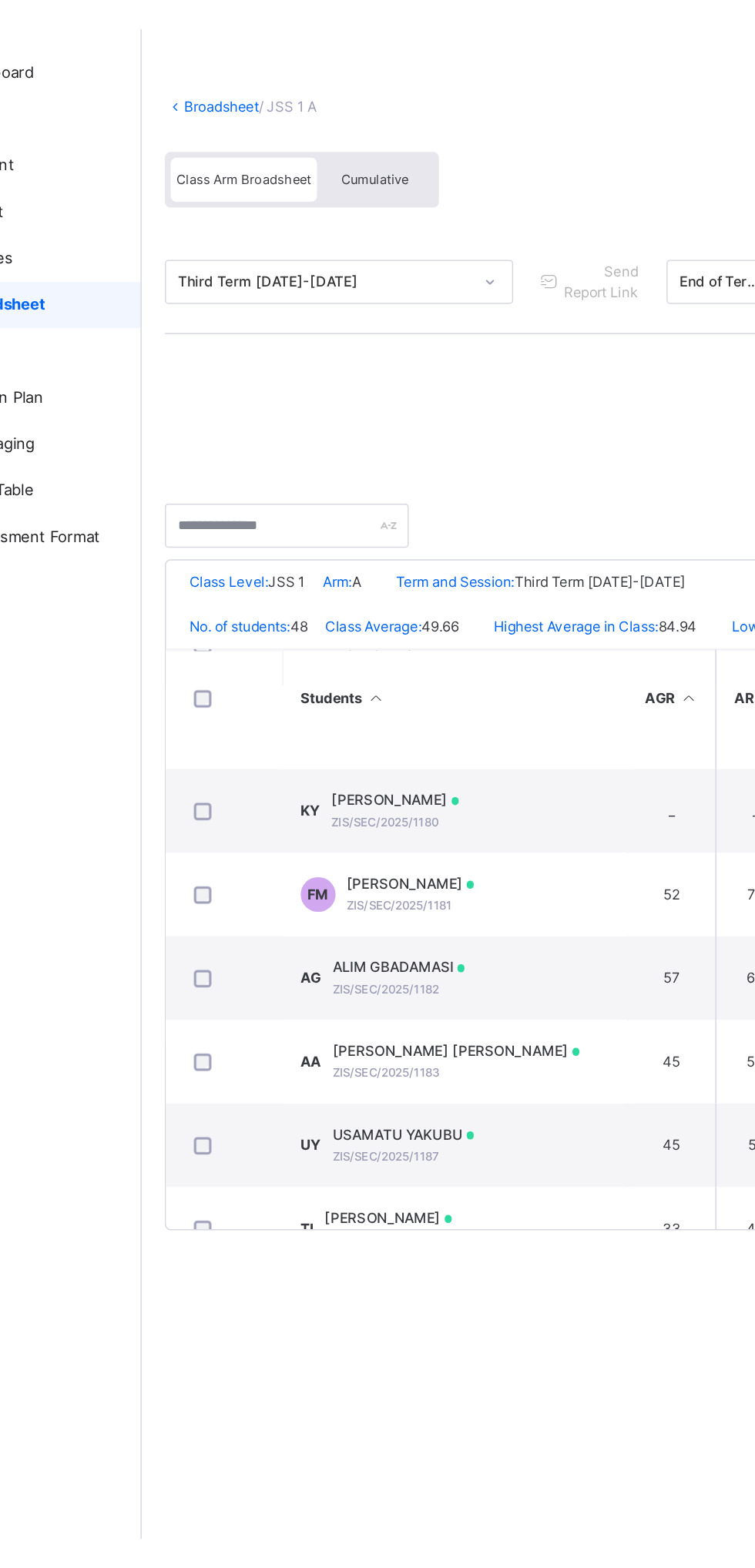
scroll to position [2201, 3]
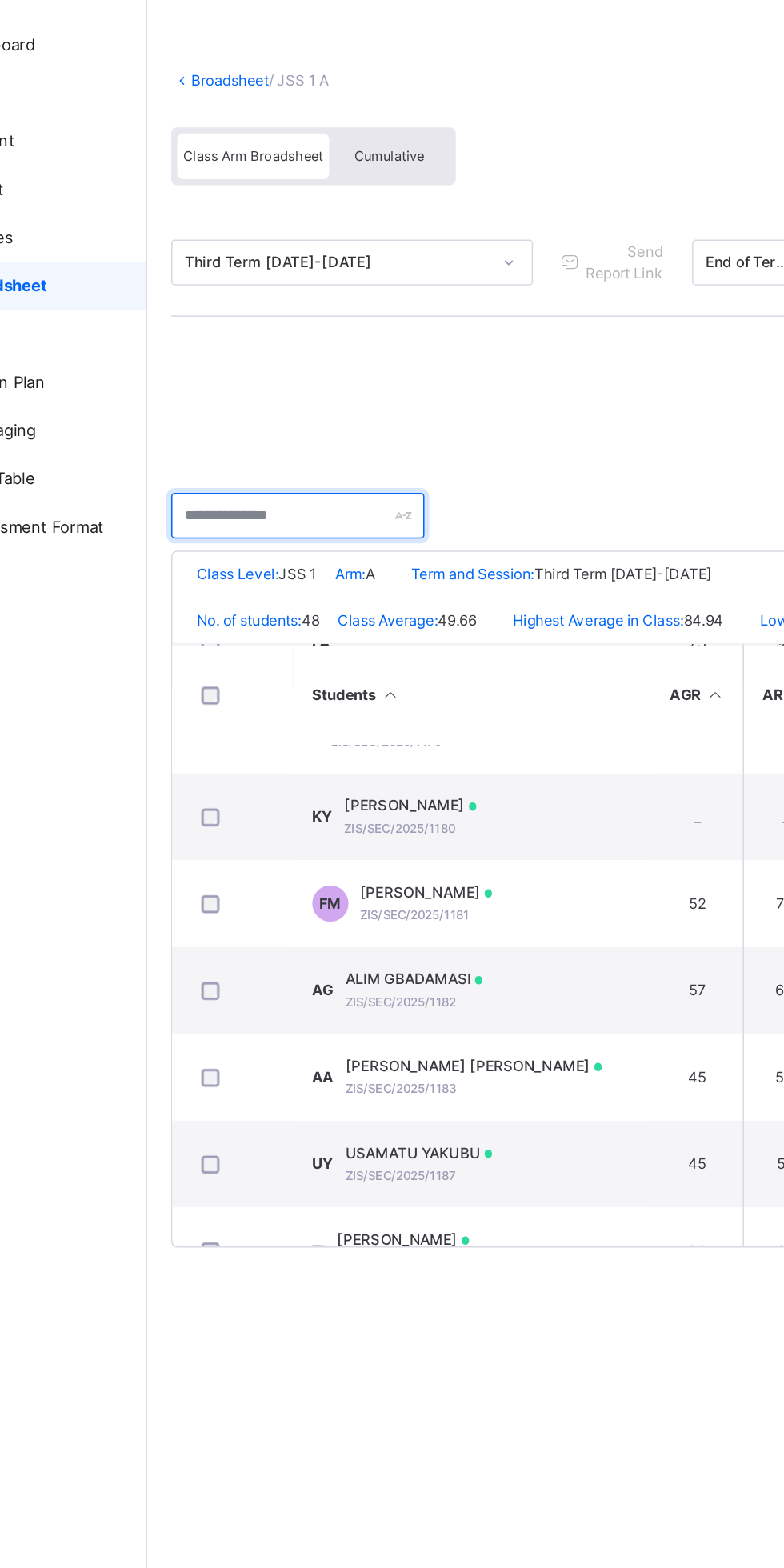
click at [320, 402] on input "text" at bounding box center [293, 407] width 168 height 30
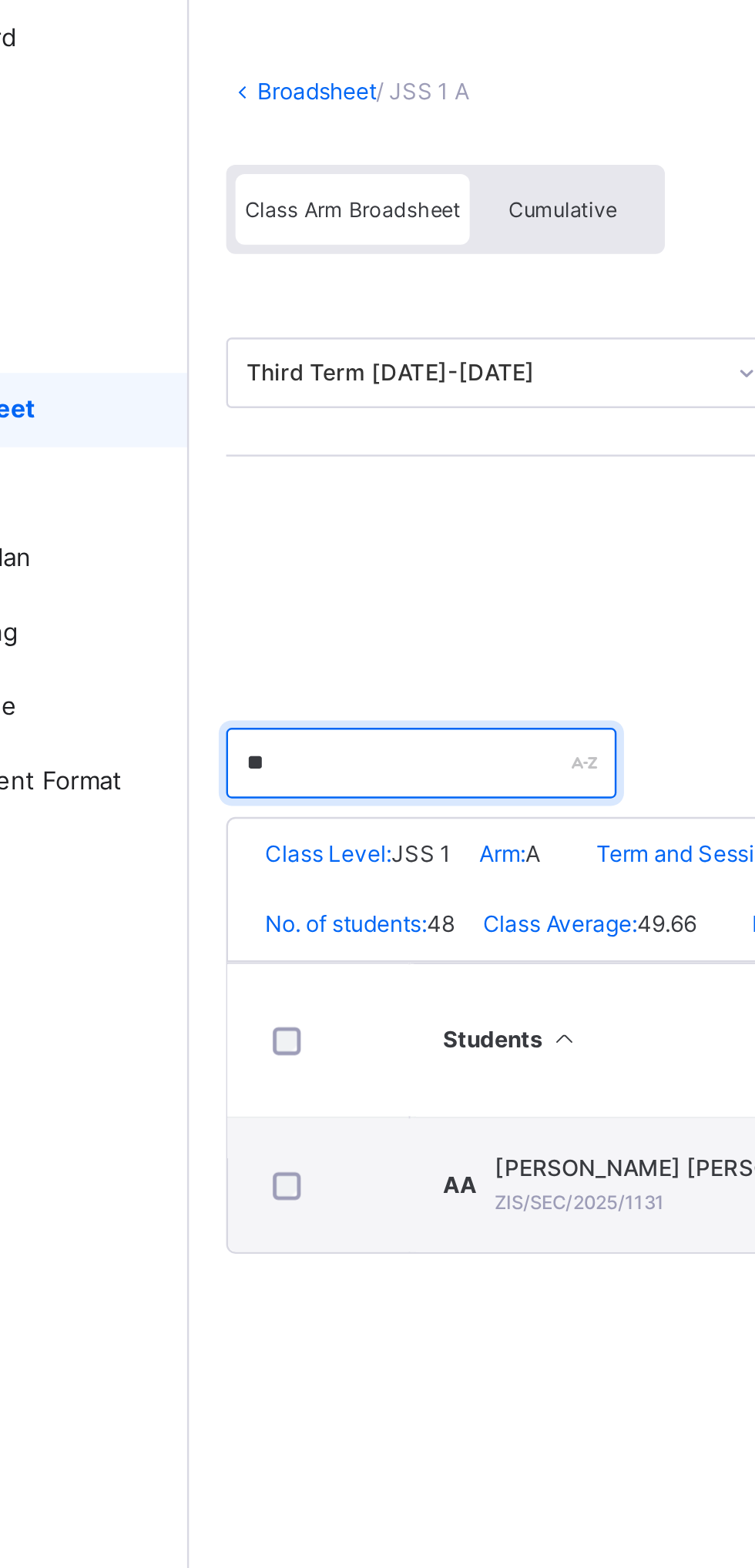
scroll to position [0, 3]
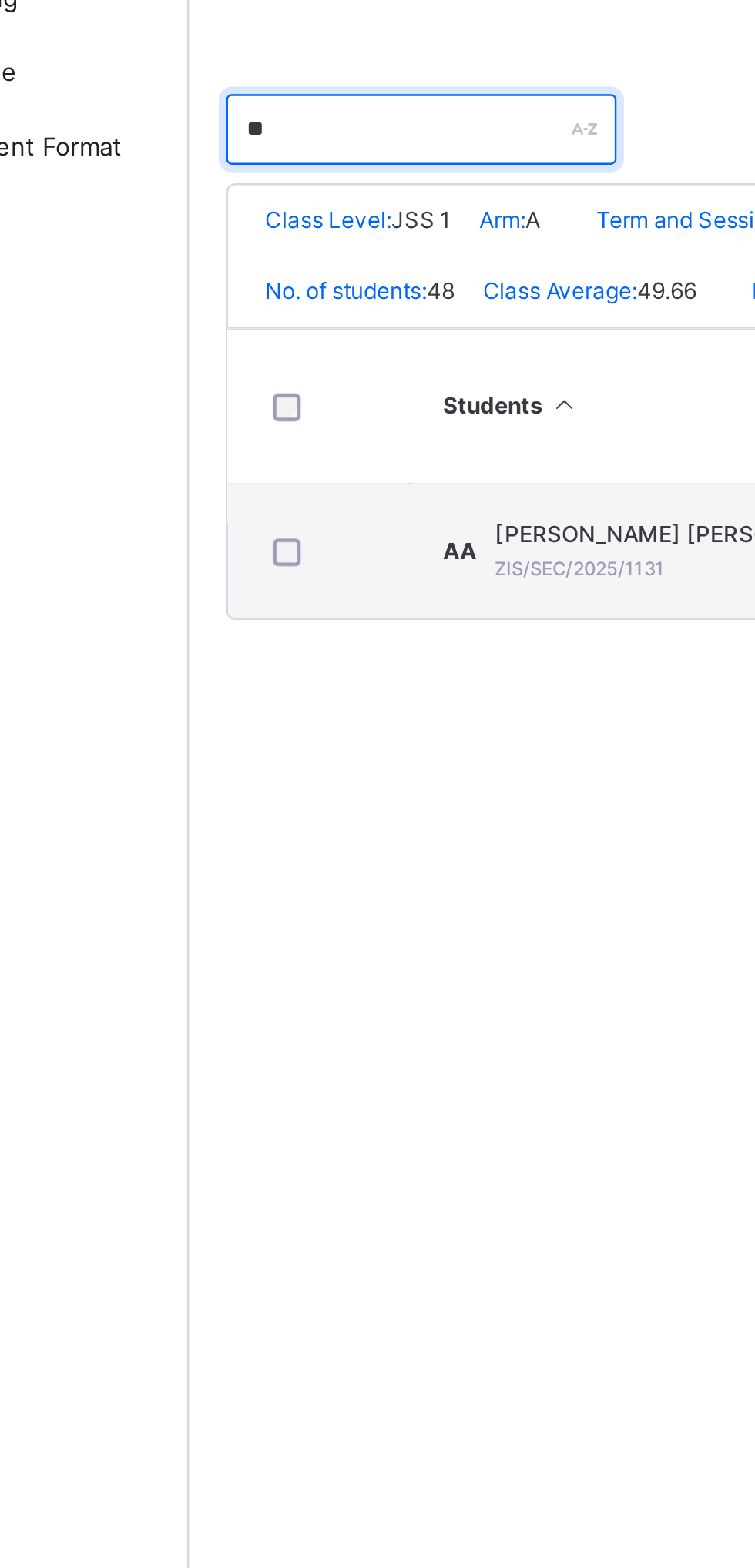
type input "*"
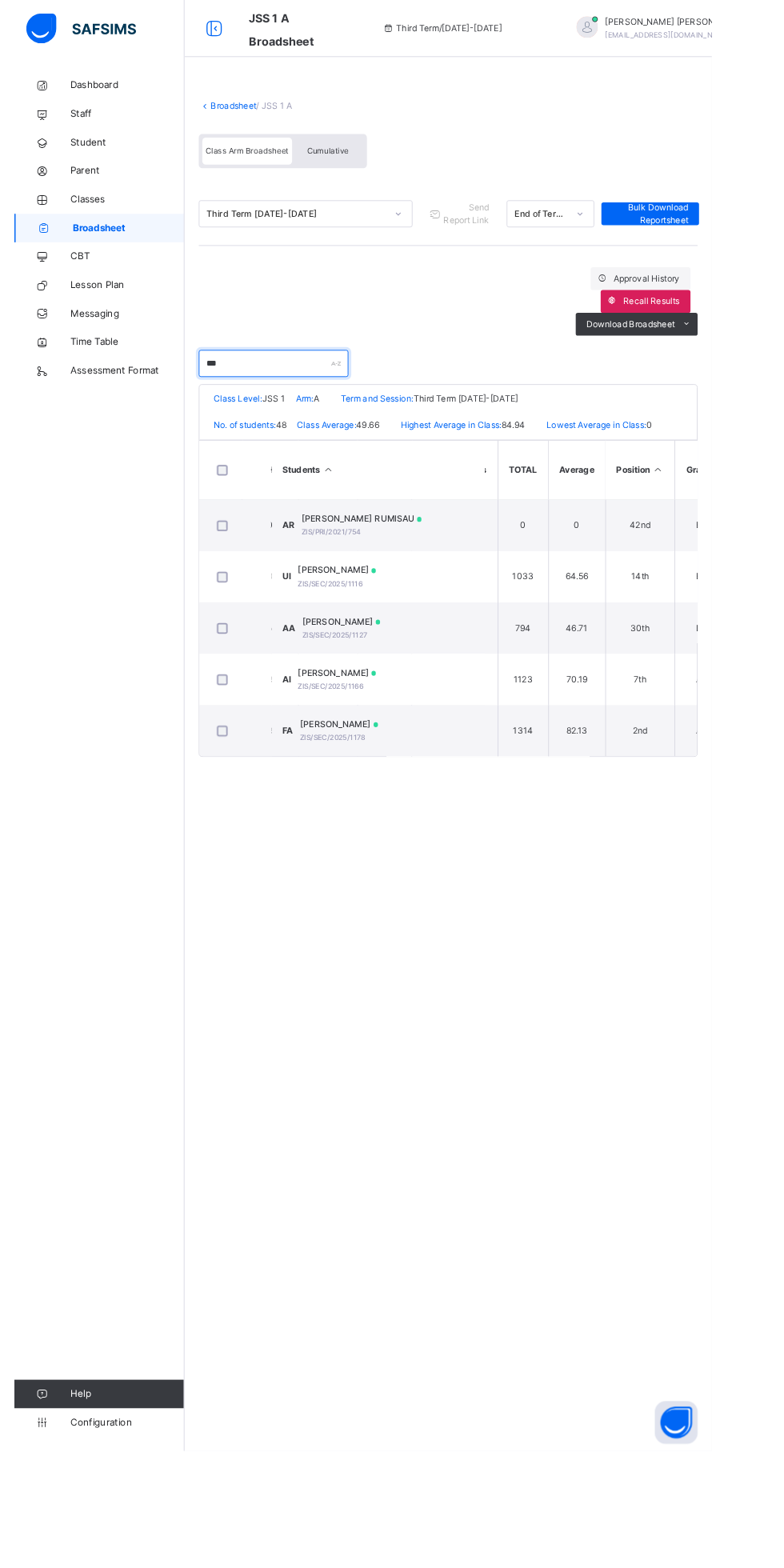
scroll to position [0, 1183]
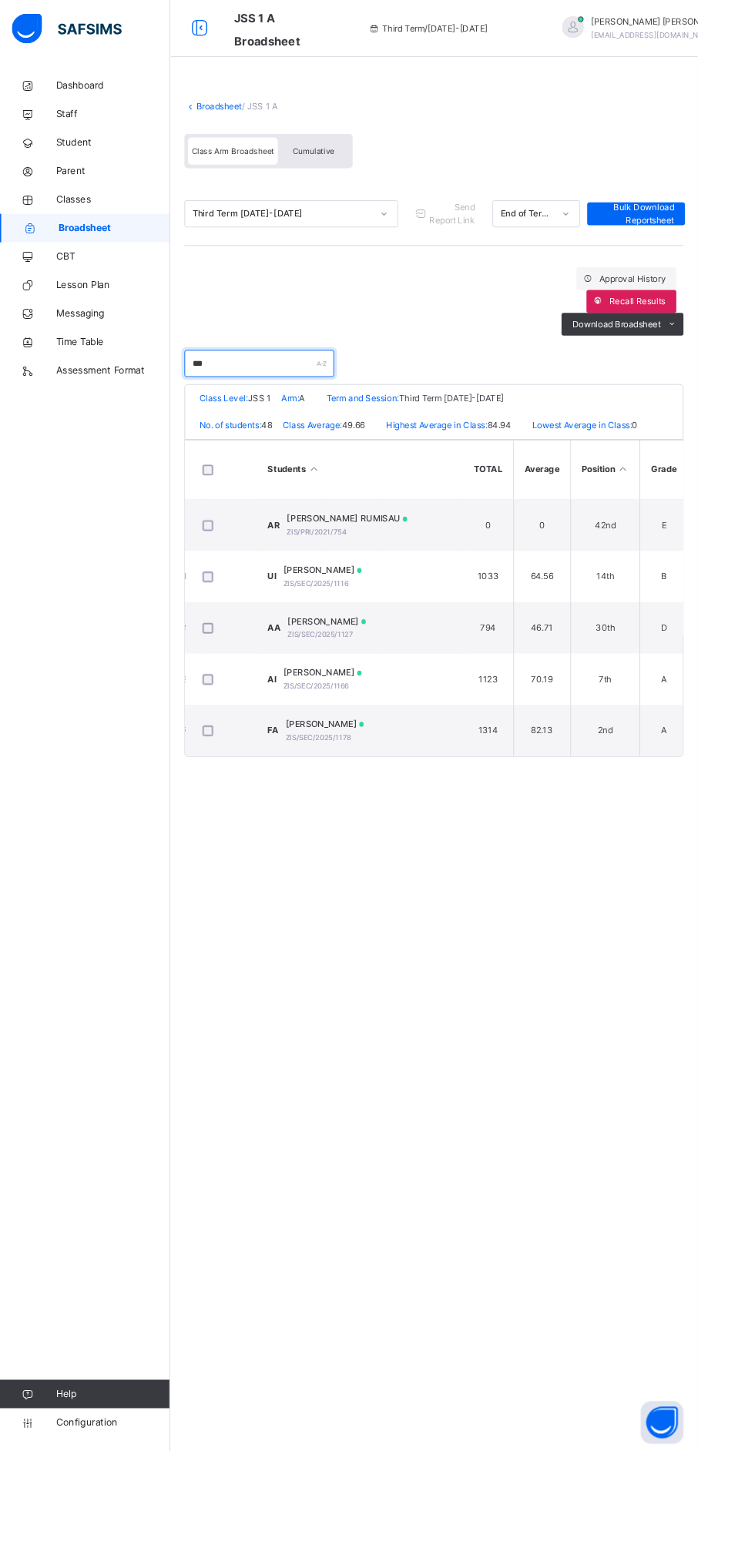
type input "***"
click at [278, 623] on td "UI UBAIDAH ISMAIL ZIS/SEC/2025/1116" at bounding box center [394, 623] width 231 height 55
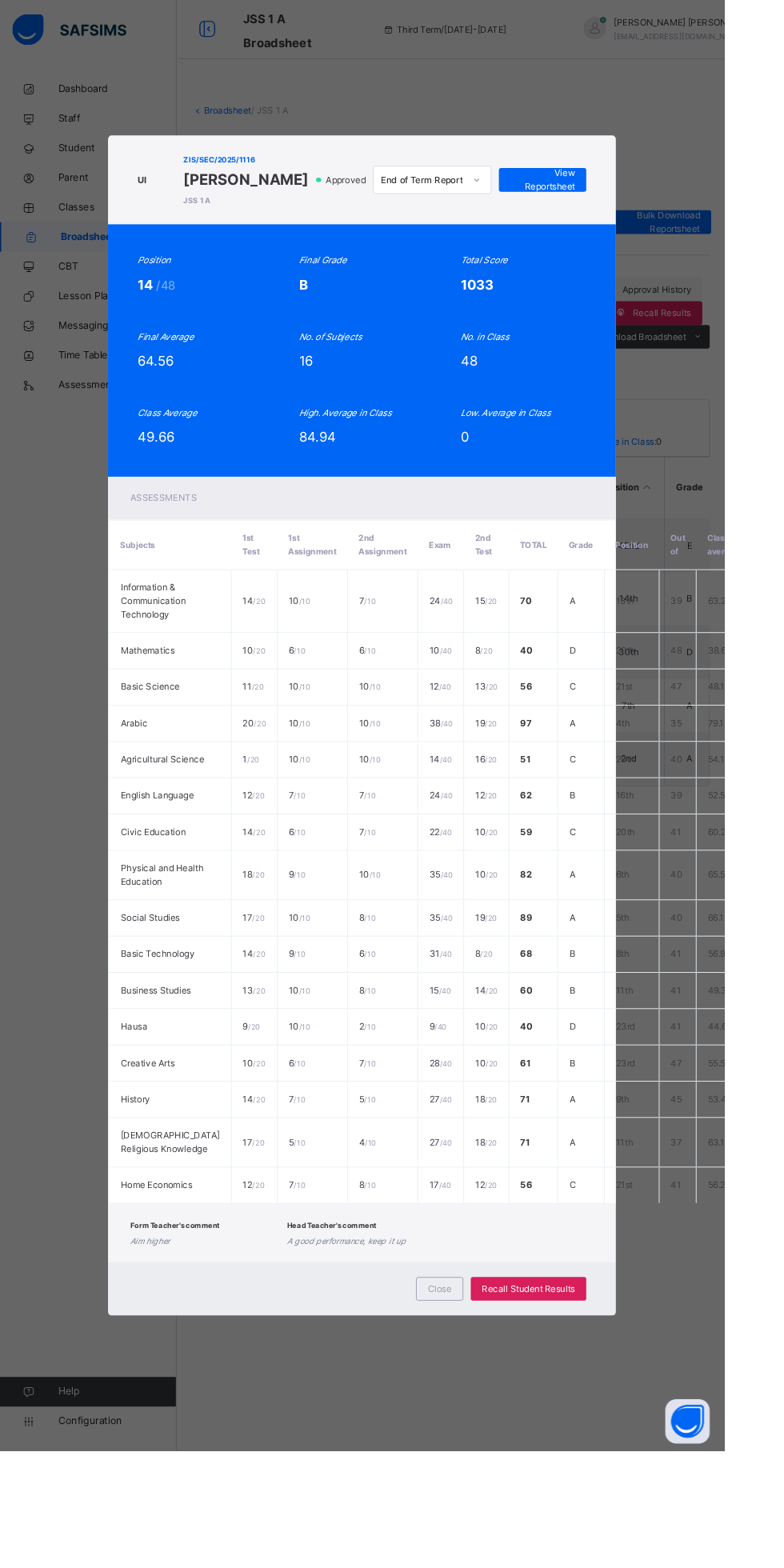
click at [623, 208] on span "View Reportsheet" at bounding box center [587, 194] width 70 height 29
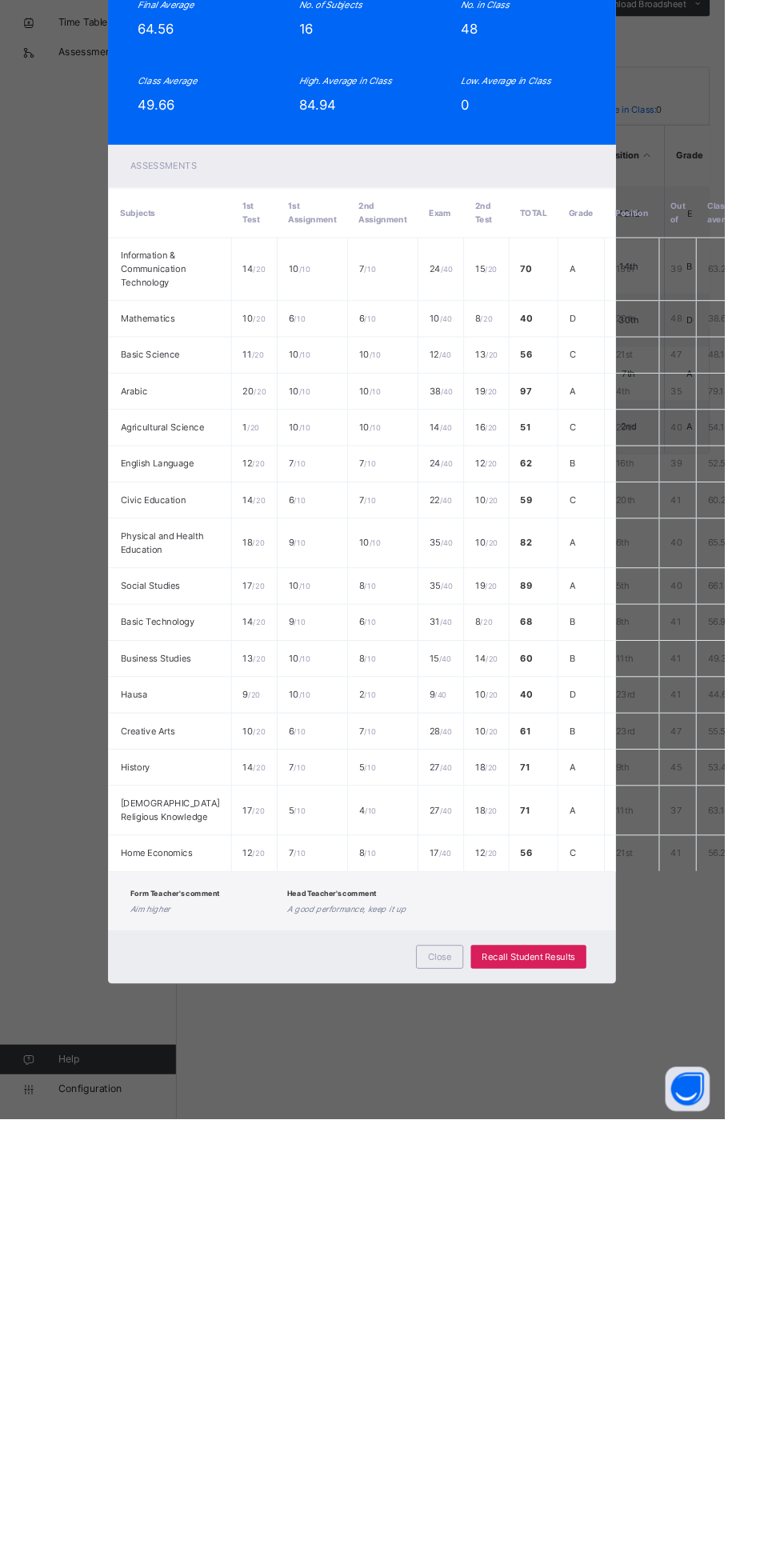
click at [489, 1400] on span "Close" at bounding box center [476, 1393] width 25 height 15
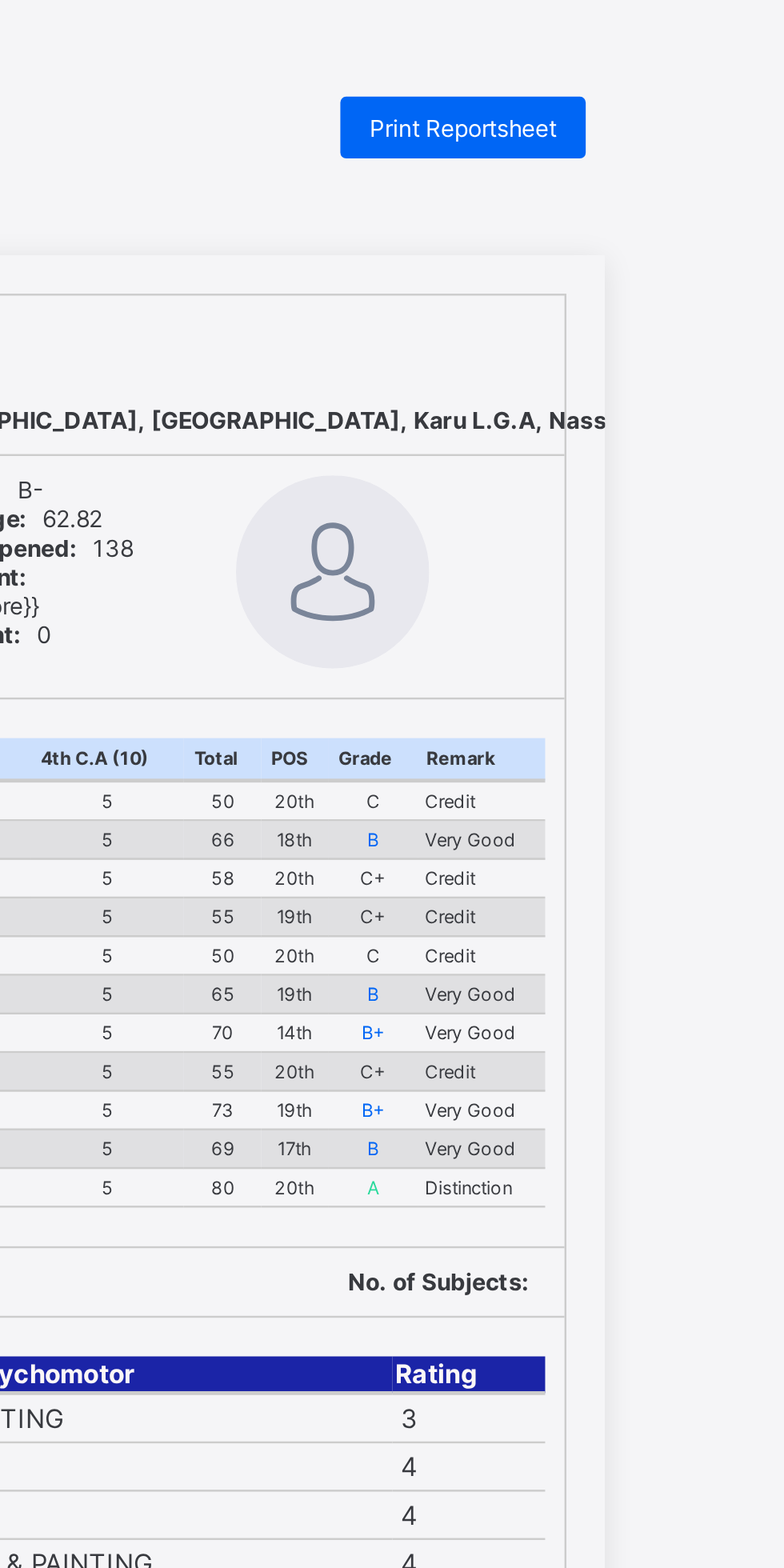
click at [658, 48] on span "Print Reportsheet" at bounding box center [650, 53] width 77 height 12
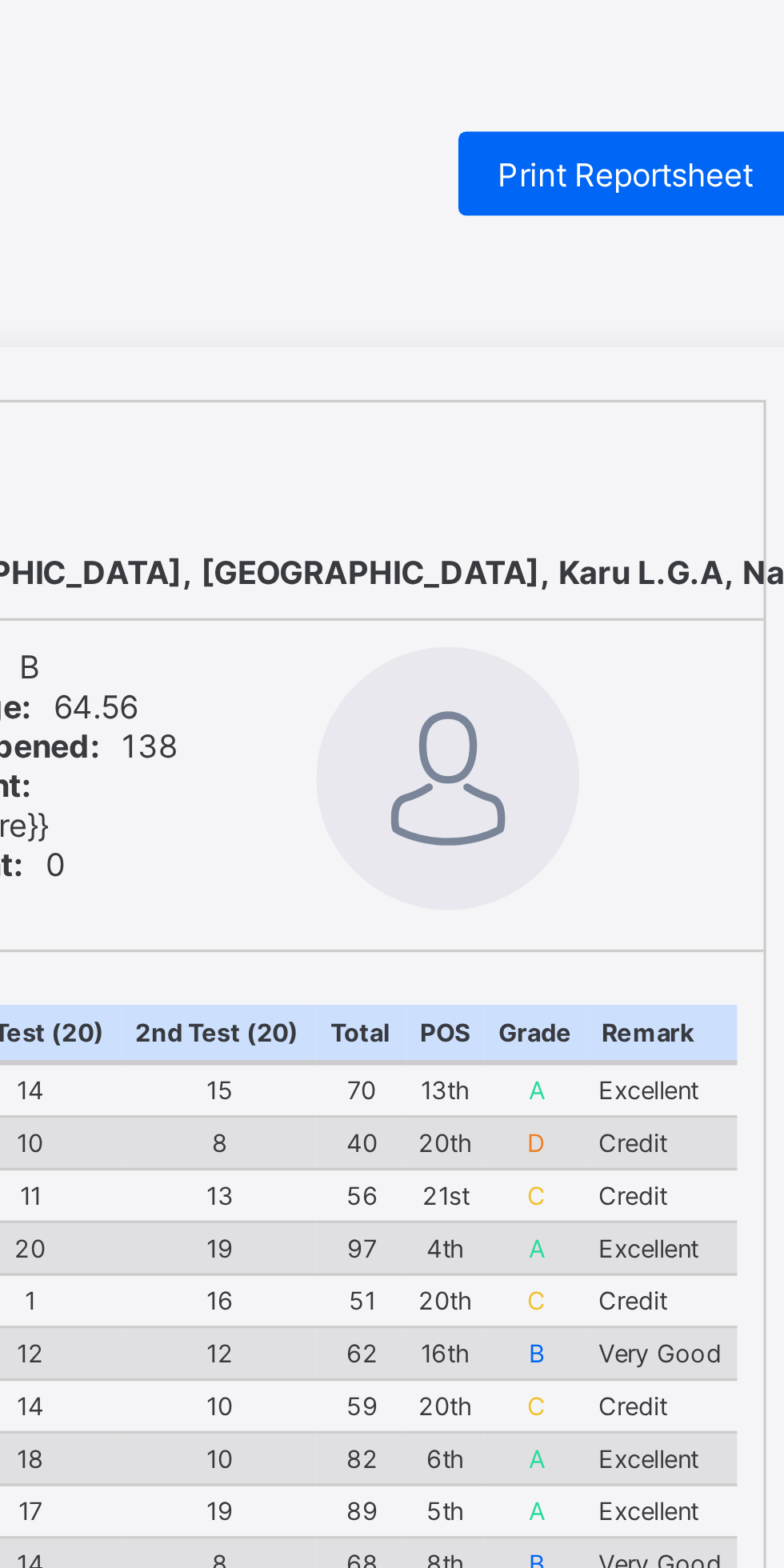
click at [649, 64] on div "Print Reportsheet" at bounding box center [650, 52] width 102 height 25
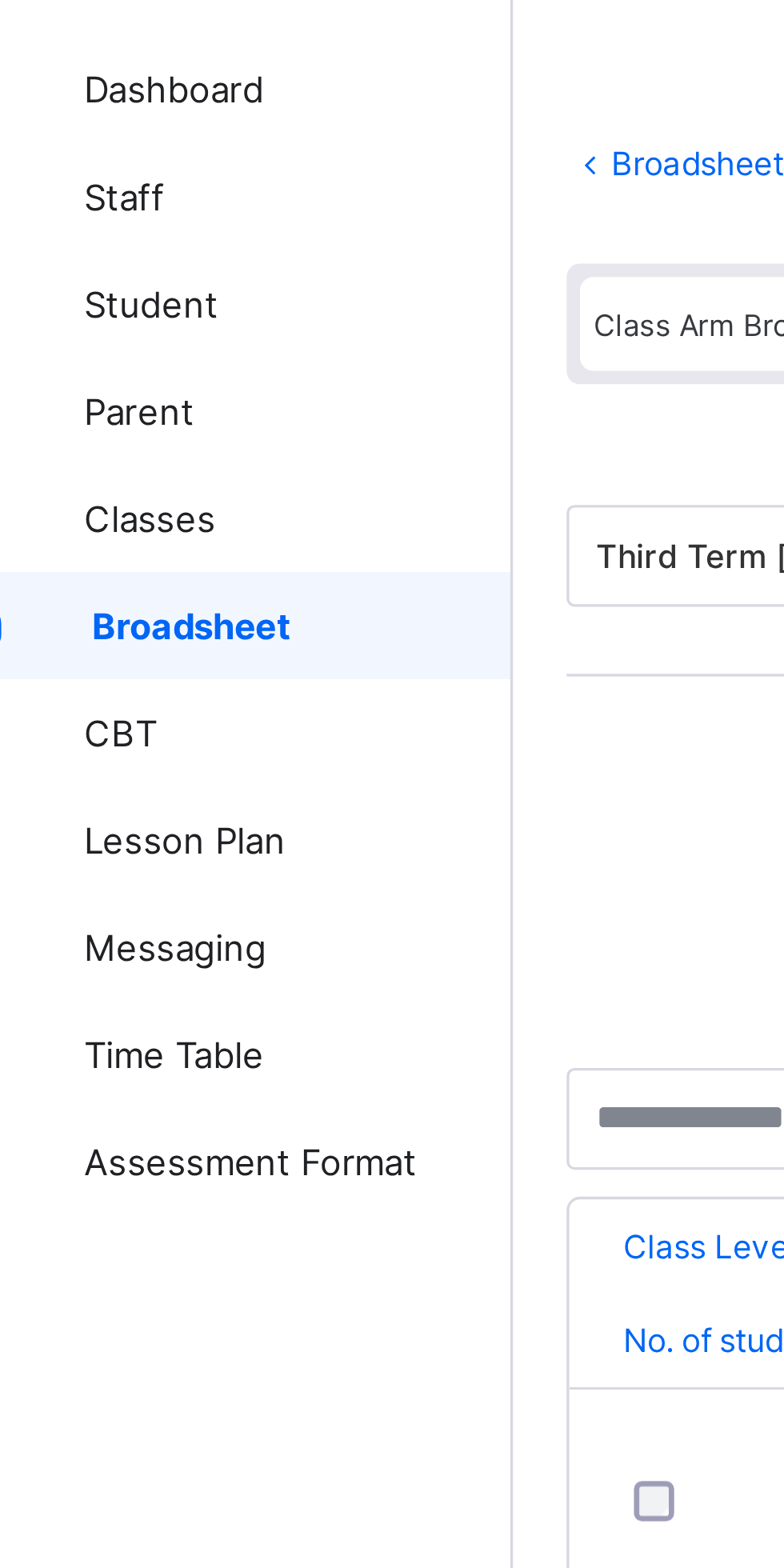
click at [98, 225] on span "Classes" at bounding box center [128, 224] width 128 height 13
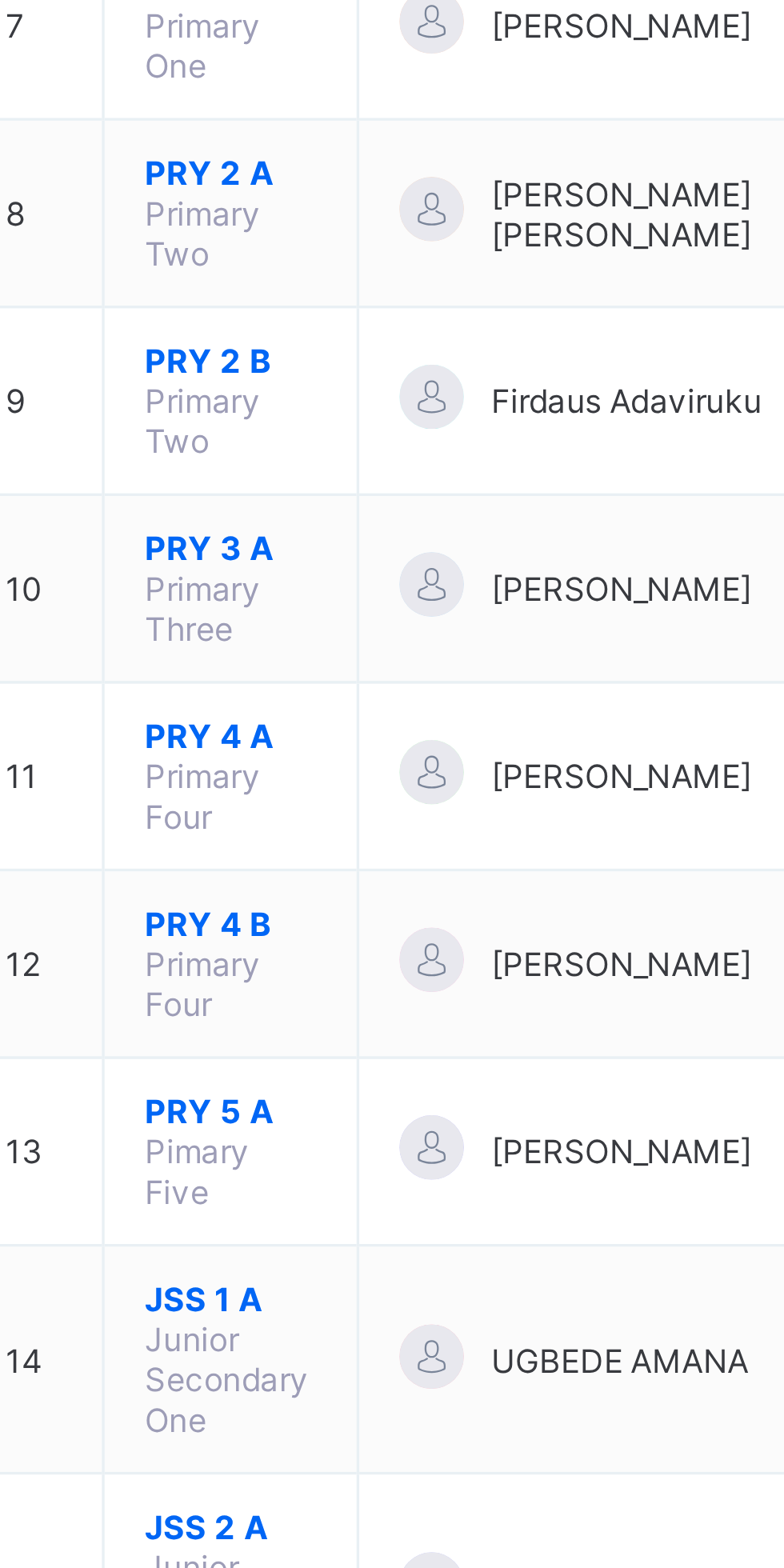
click at [296, 964] on span "JSS 1 A" at bounding box center [300, 970] width 51 height 12
